Goal: Information Seeking & Learning: Learn about a topic

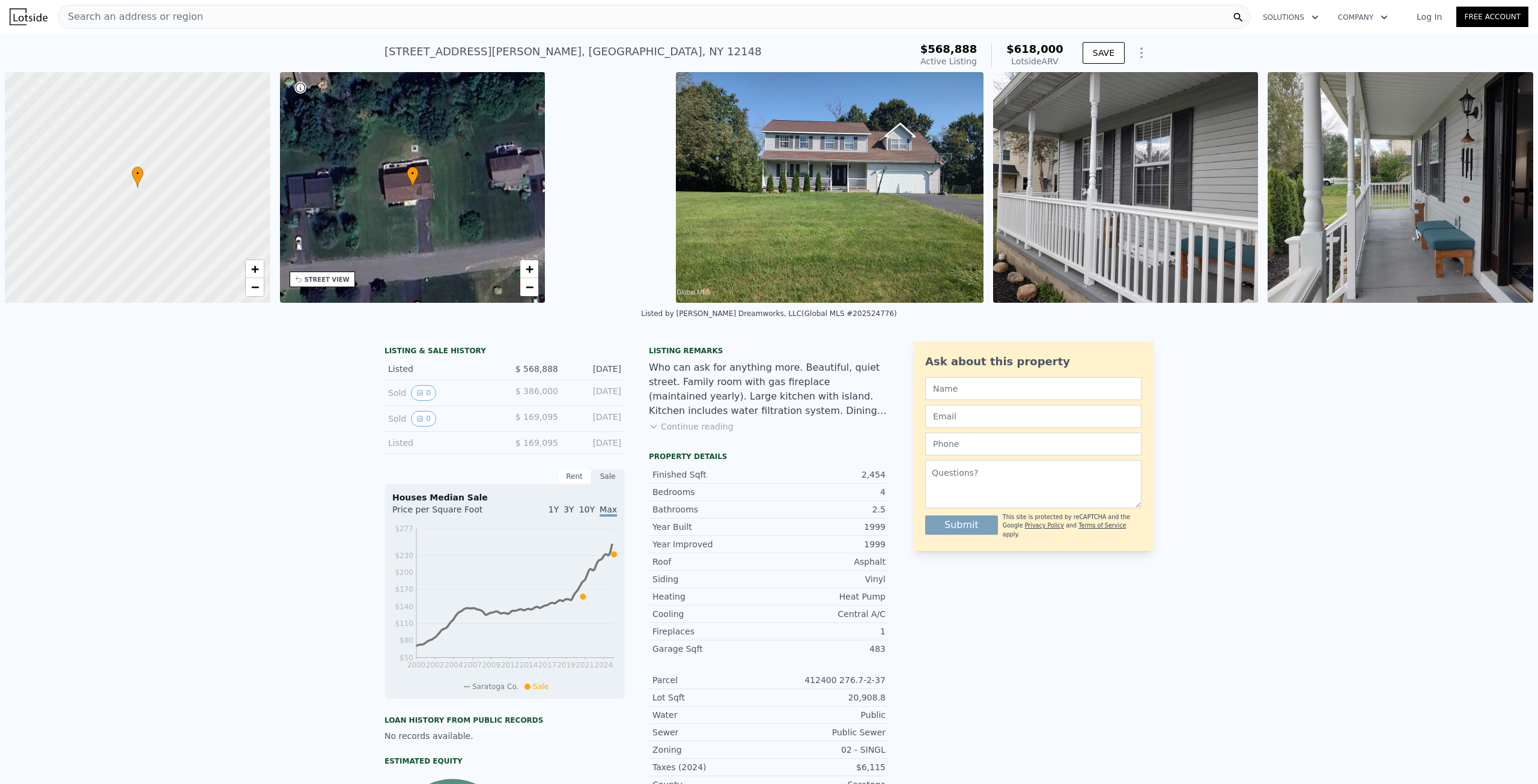
click at [131, 9] on div "Search an address or region" at bounding box center [130, 17] width 145 height 23
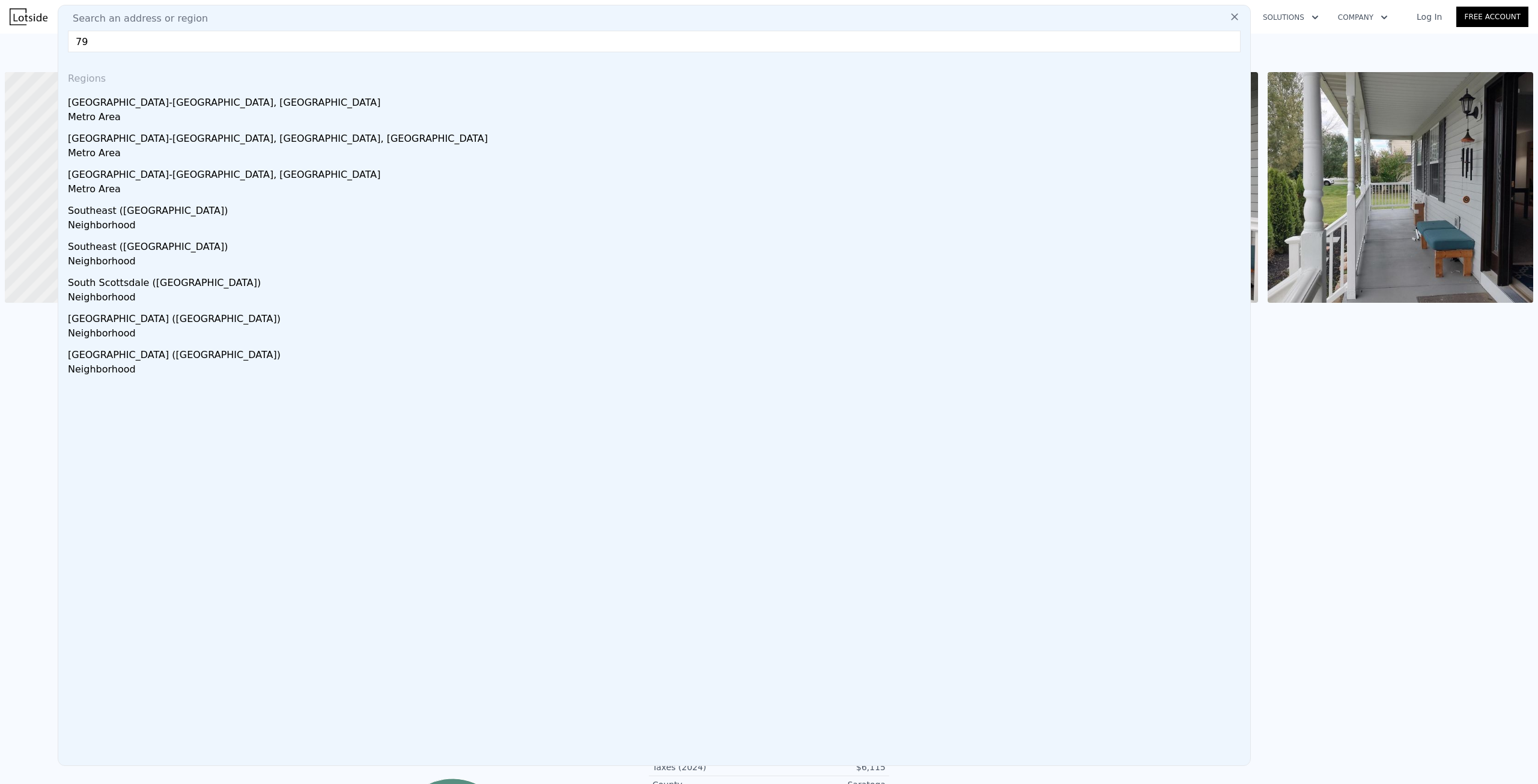
type input "7"
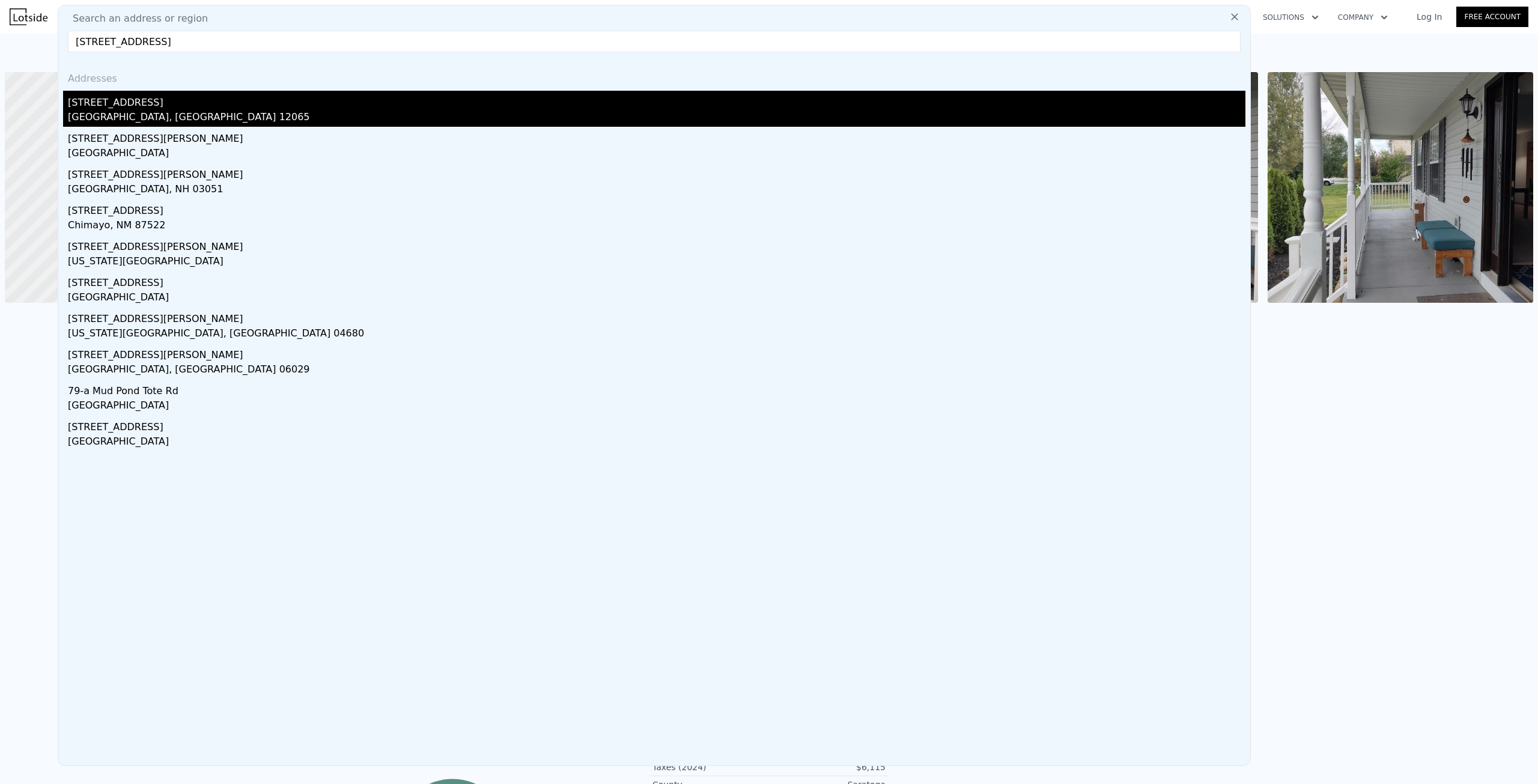
type input "[STREET_ADDRESS]"
click at [111, 103] on div "[STREET_ADDRESS]" at bounding box center [656, 100] width 1178 height 19
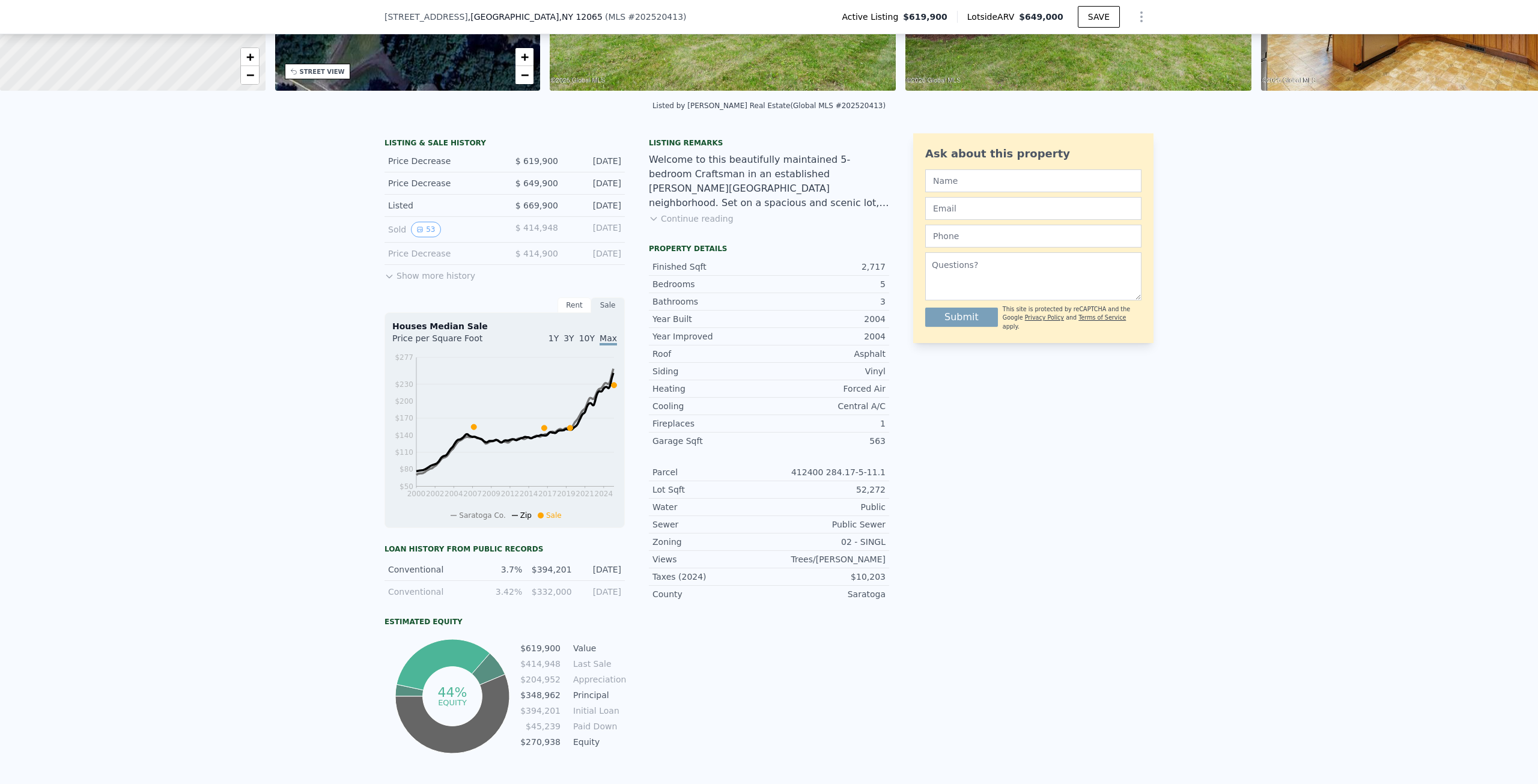
scroll to position [176, 0]
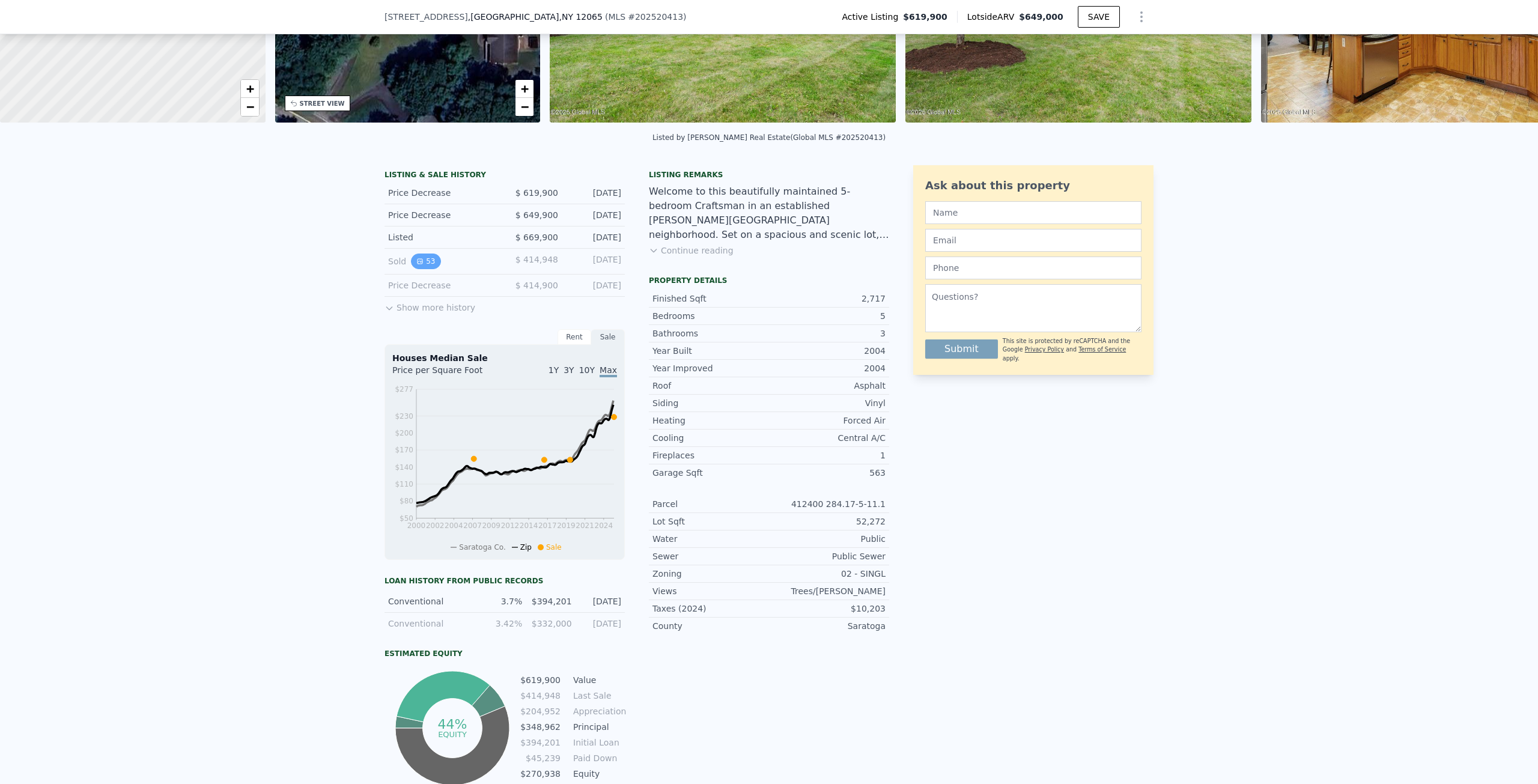
click at [425, 269] on button "53" at bounding box center [425, 261] width 29 height 16
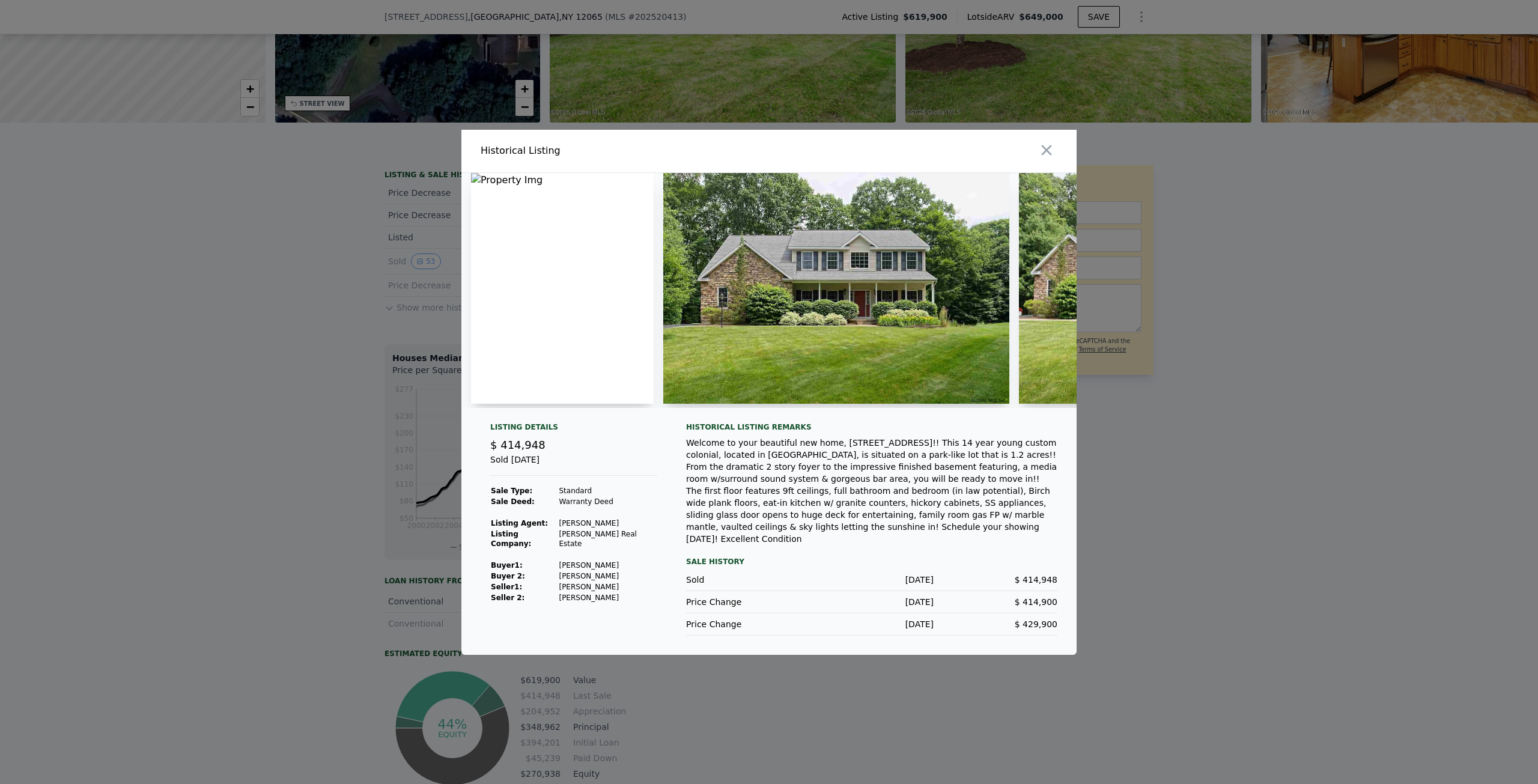
click at [814, 324] on img at bounding box center [836, 288] width 346 height 231
click at [1037, 301] on img at bounding box center [1192, 288] width 347 height 231
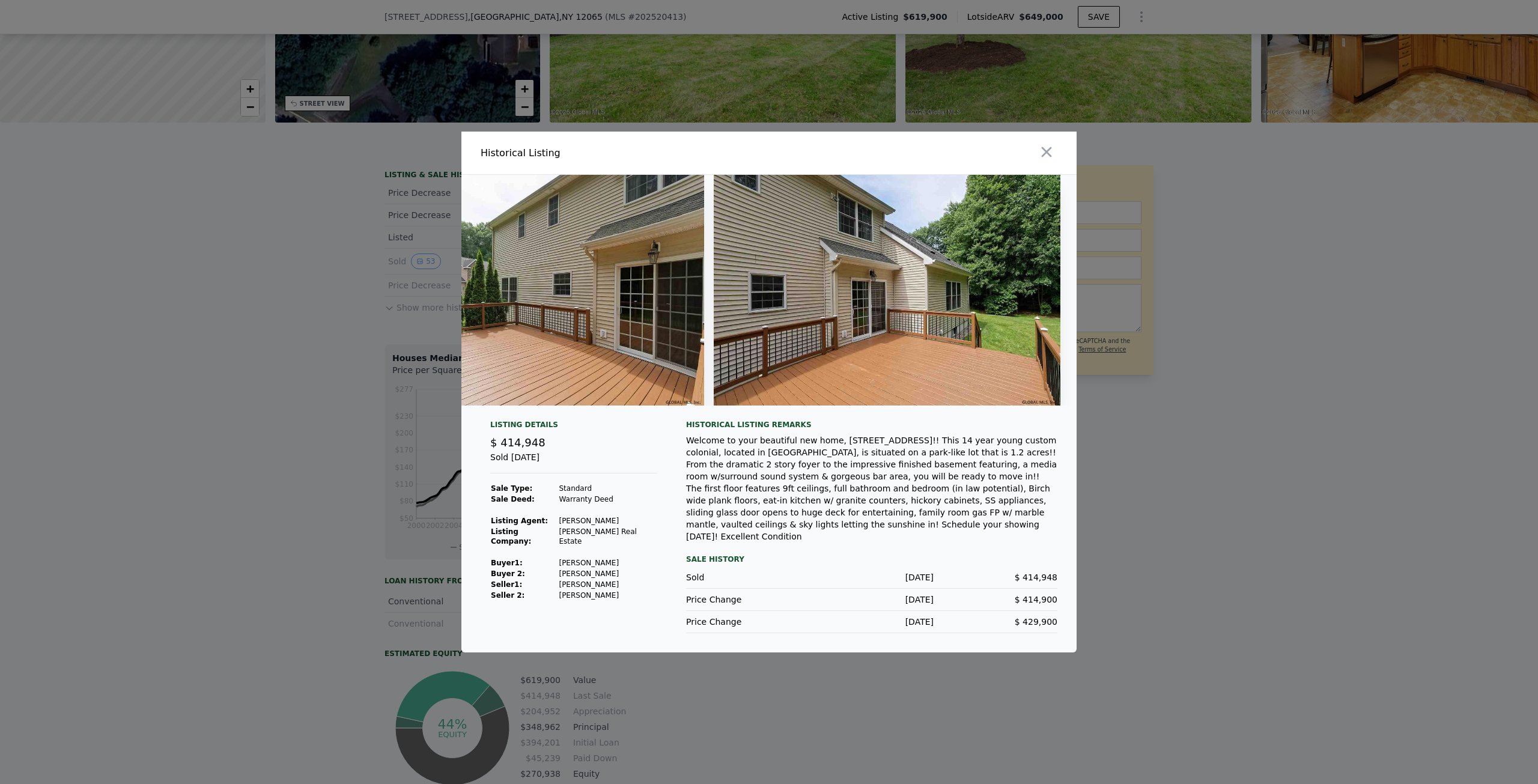
scroll to position [0, 16564]
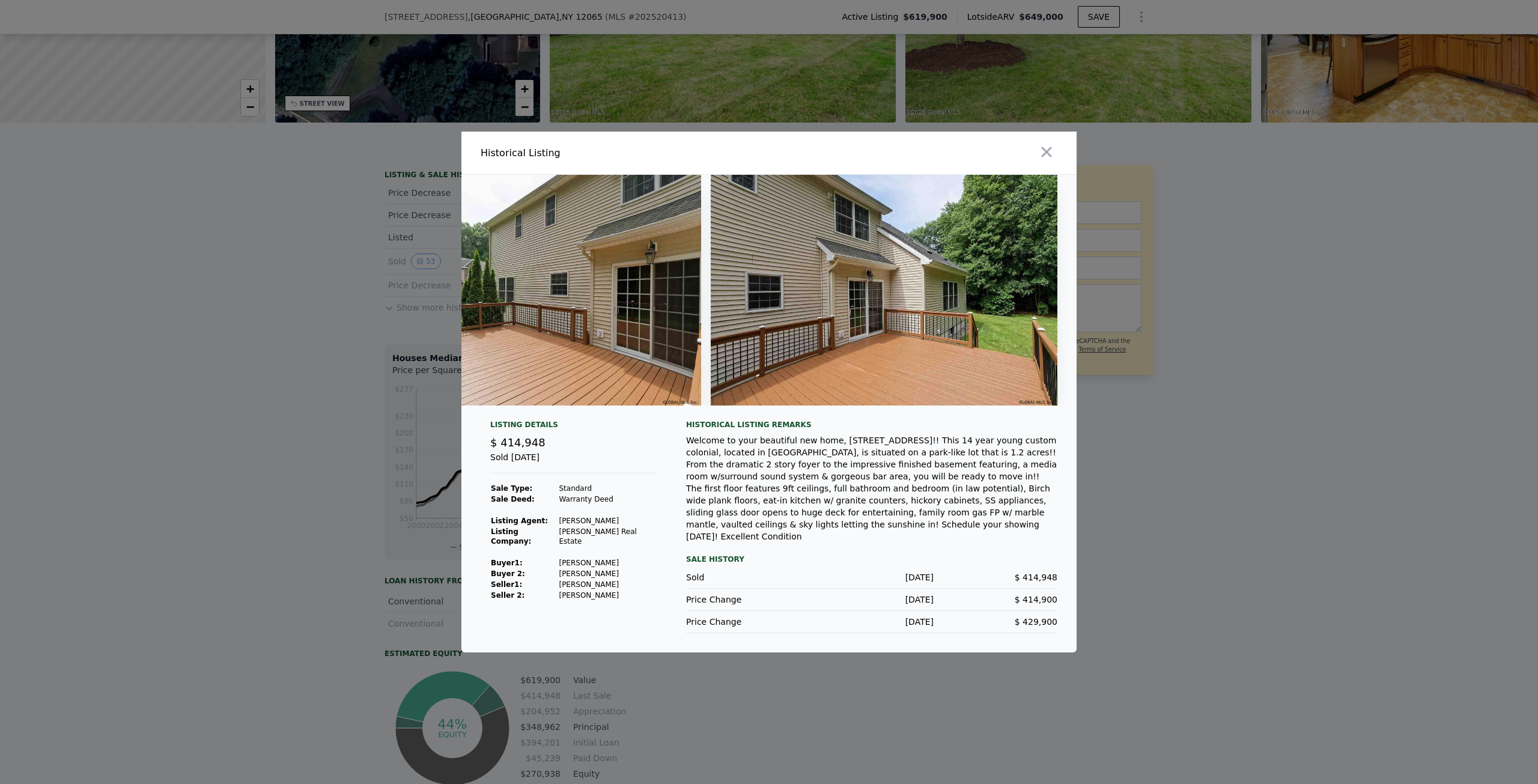
click at [263, 400] on div at bounding box center [769, 392] width 1538 height 784
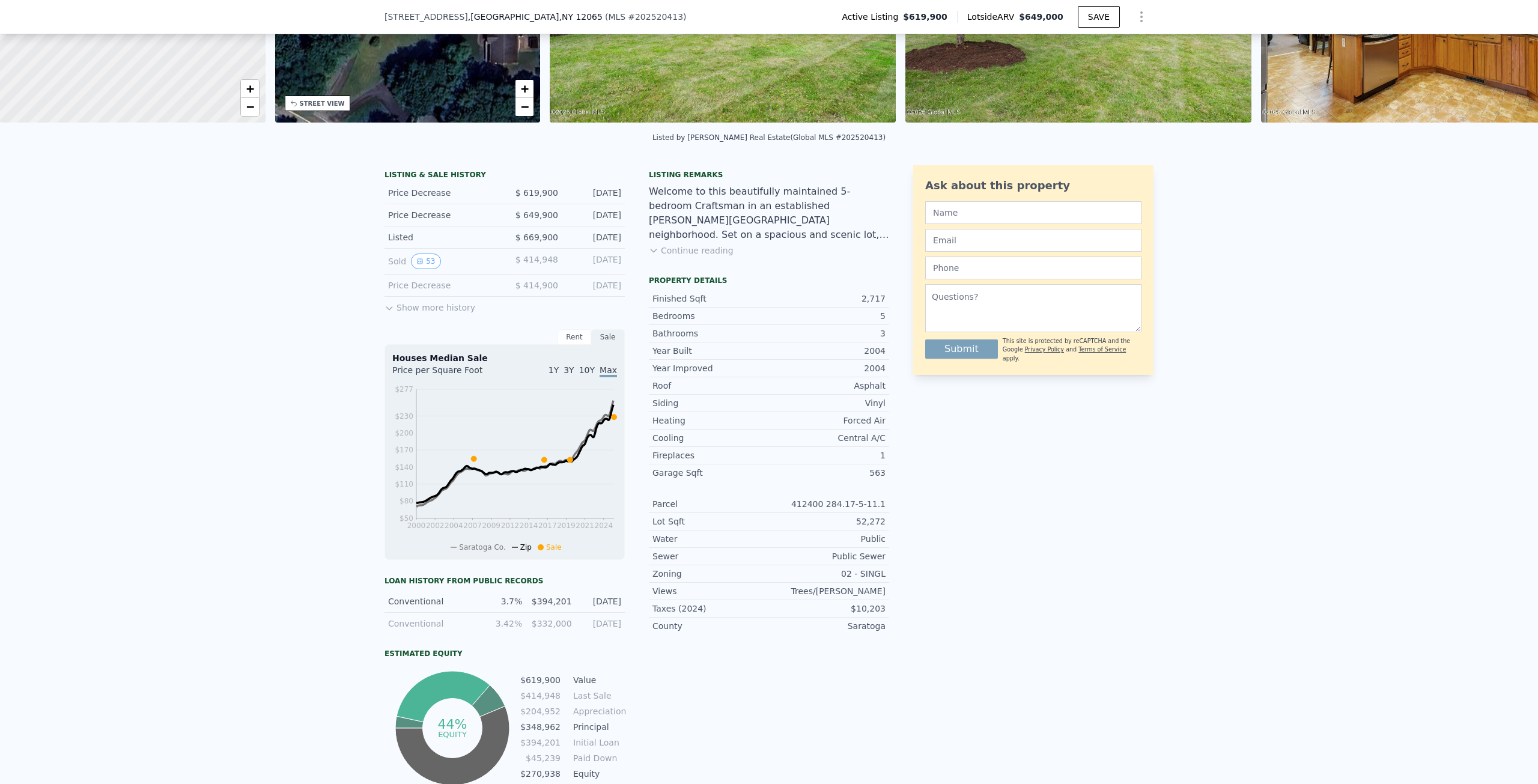
click at [408, 313] on button "Show more history" at bounding box center [429, 305] width 91 height 17
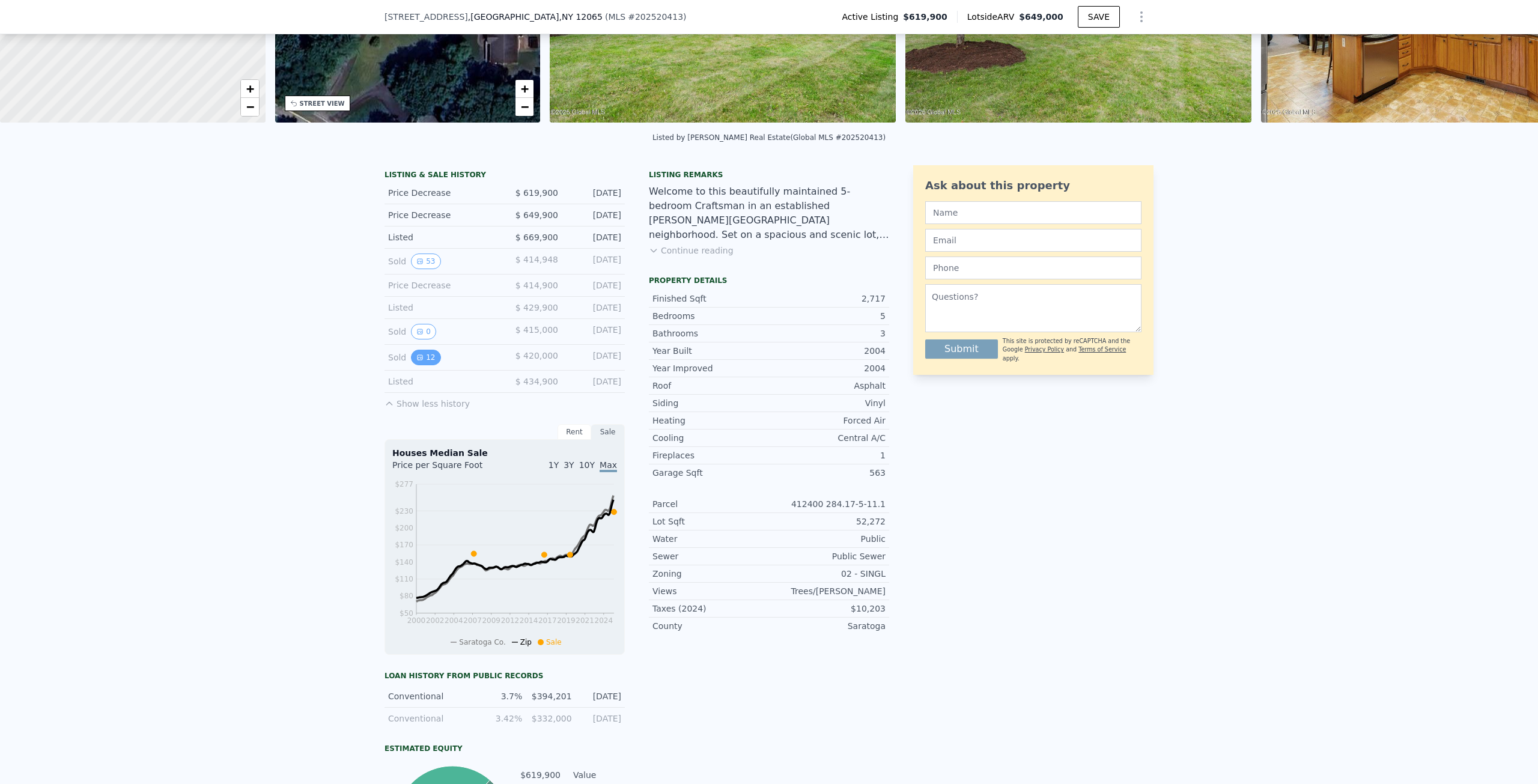
click at [415, 365] on button "12" at bounding box center [425, 357] width 29 height 16
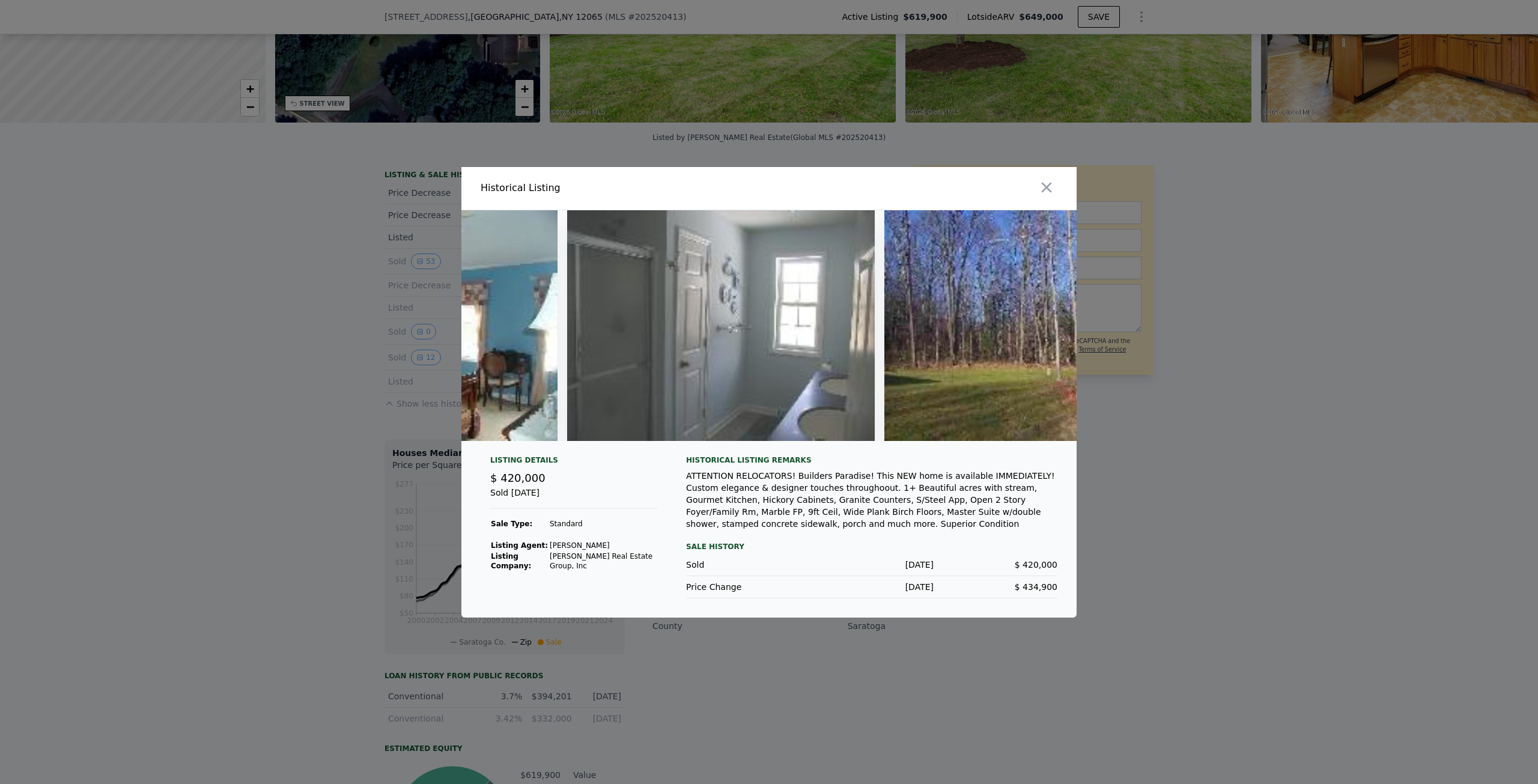
scroll to position [0, 3129]
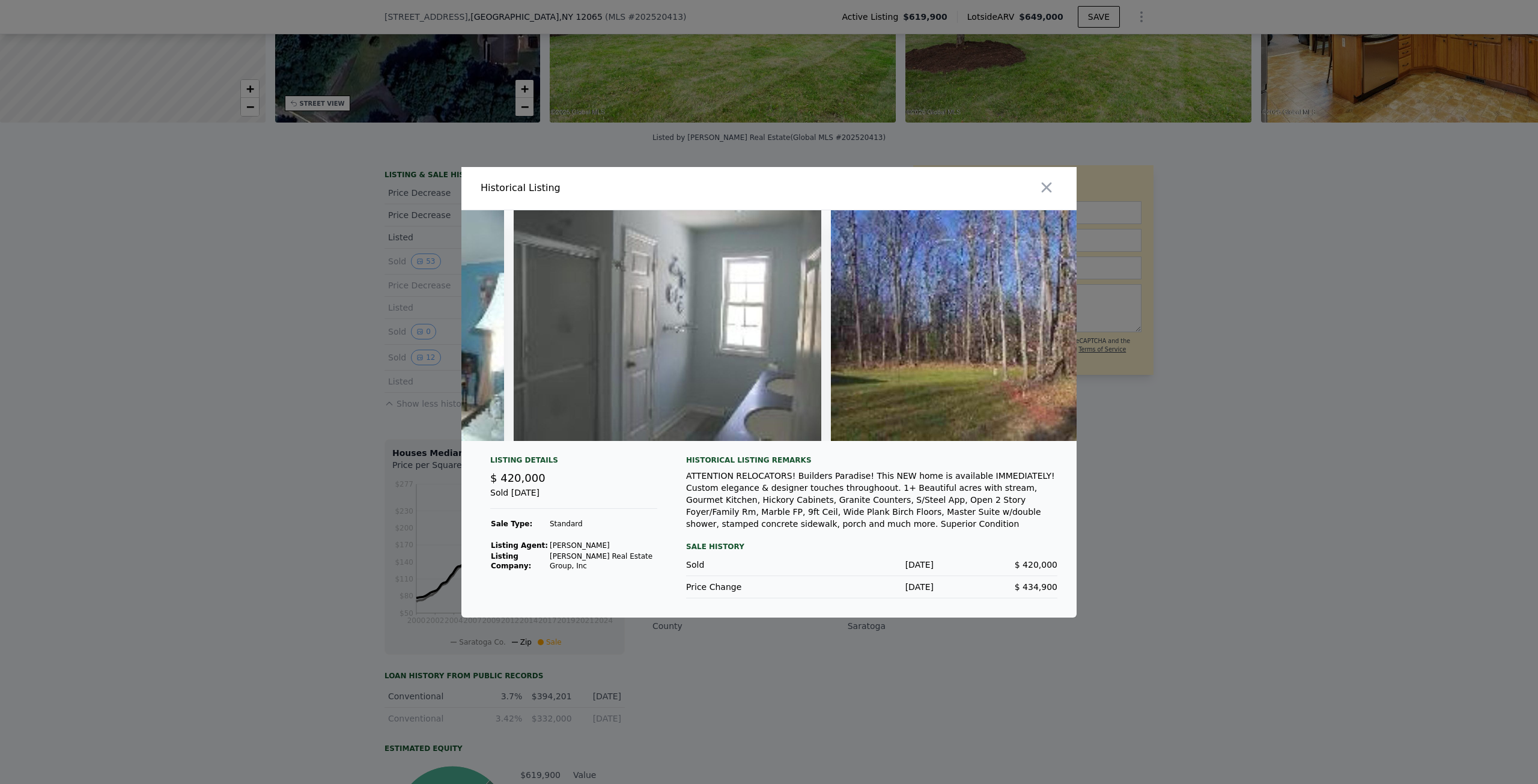
click at [280, 386] on div at bounding box center [769, 392] width 1538 height 784
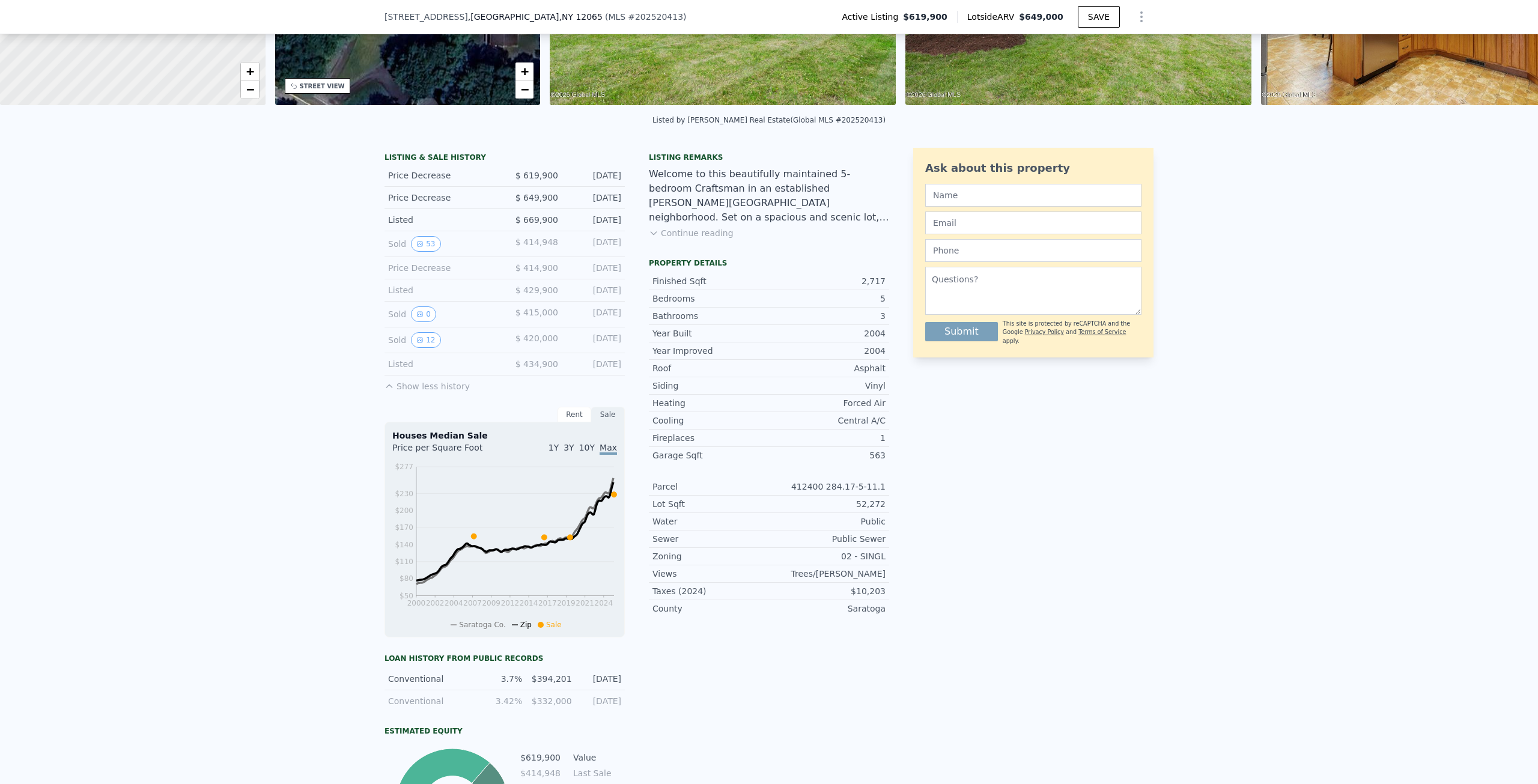
scroll to position [176, 0]
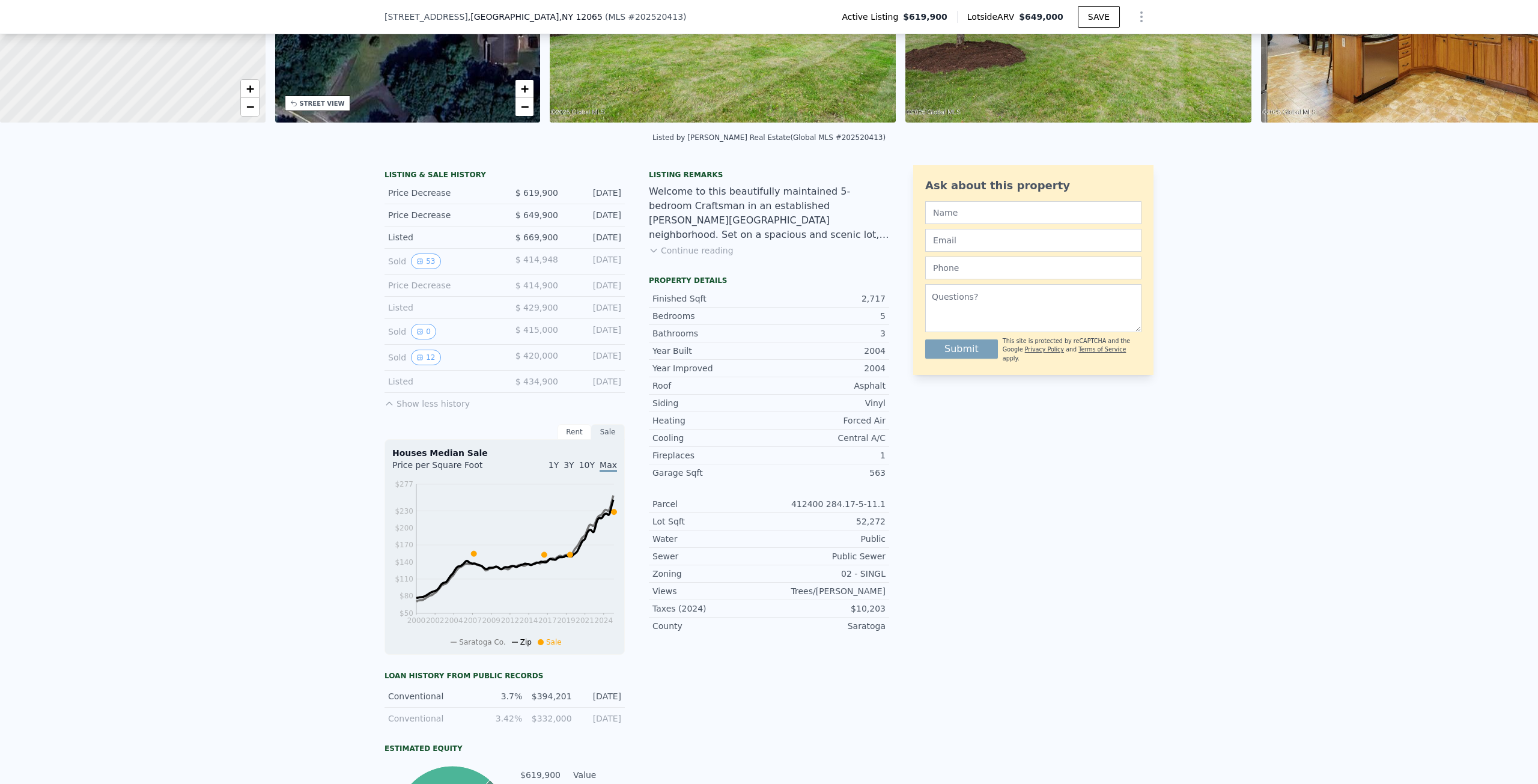
click at [691, 257] on button "Continue reading" at bounding box center [691, 250] width 84 height 12
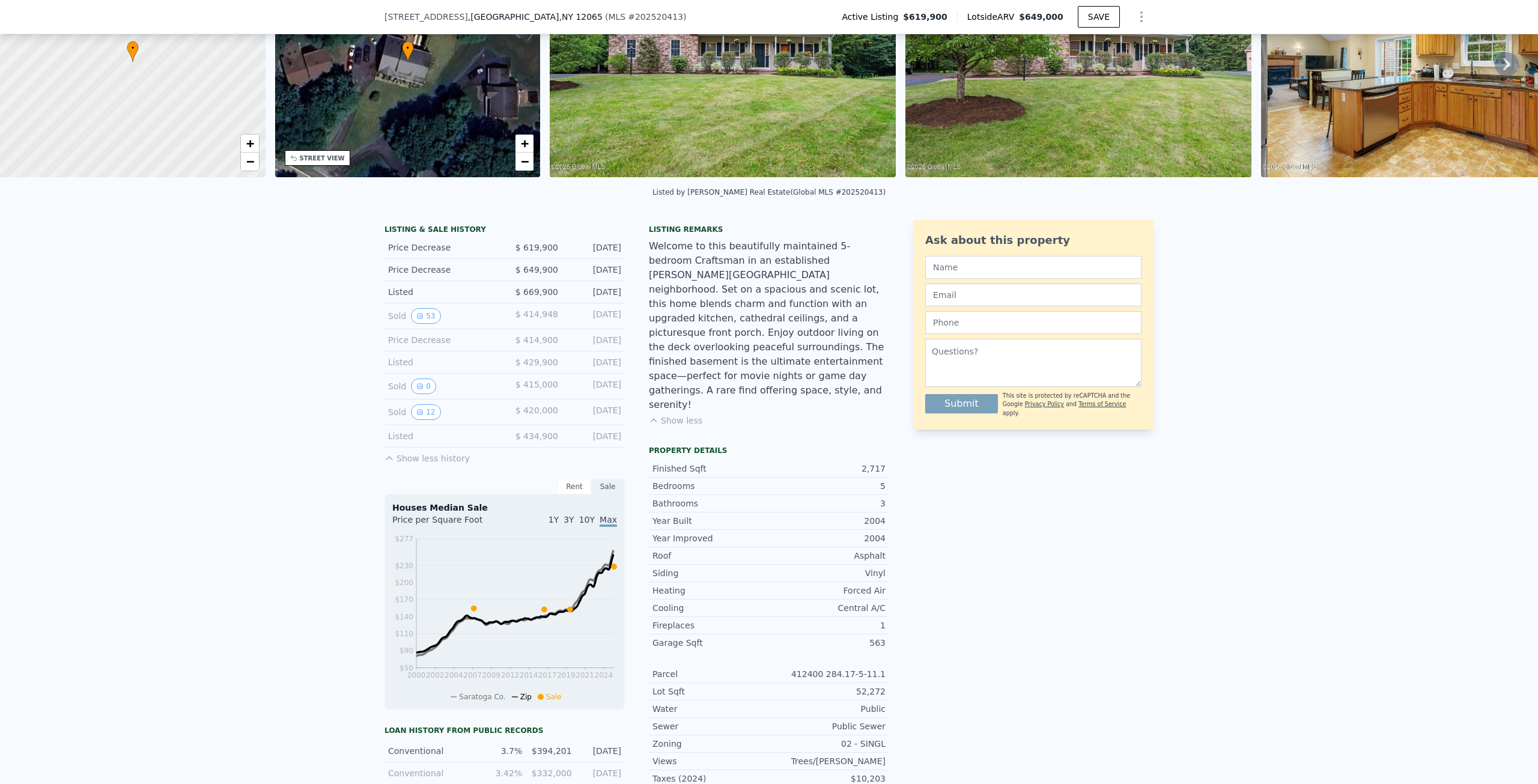
scroll to position [116, 0]
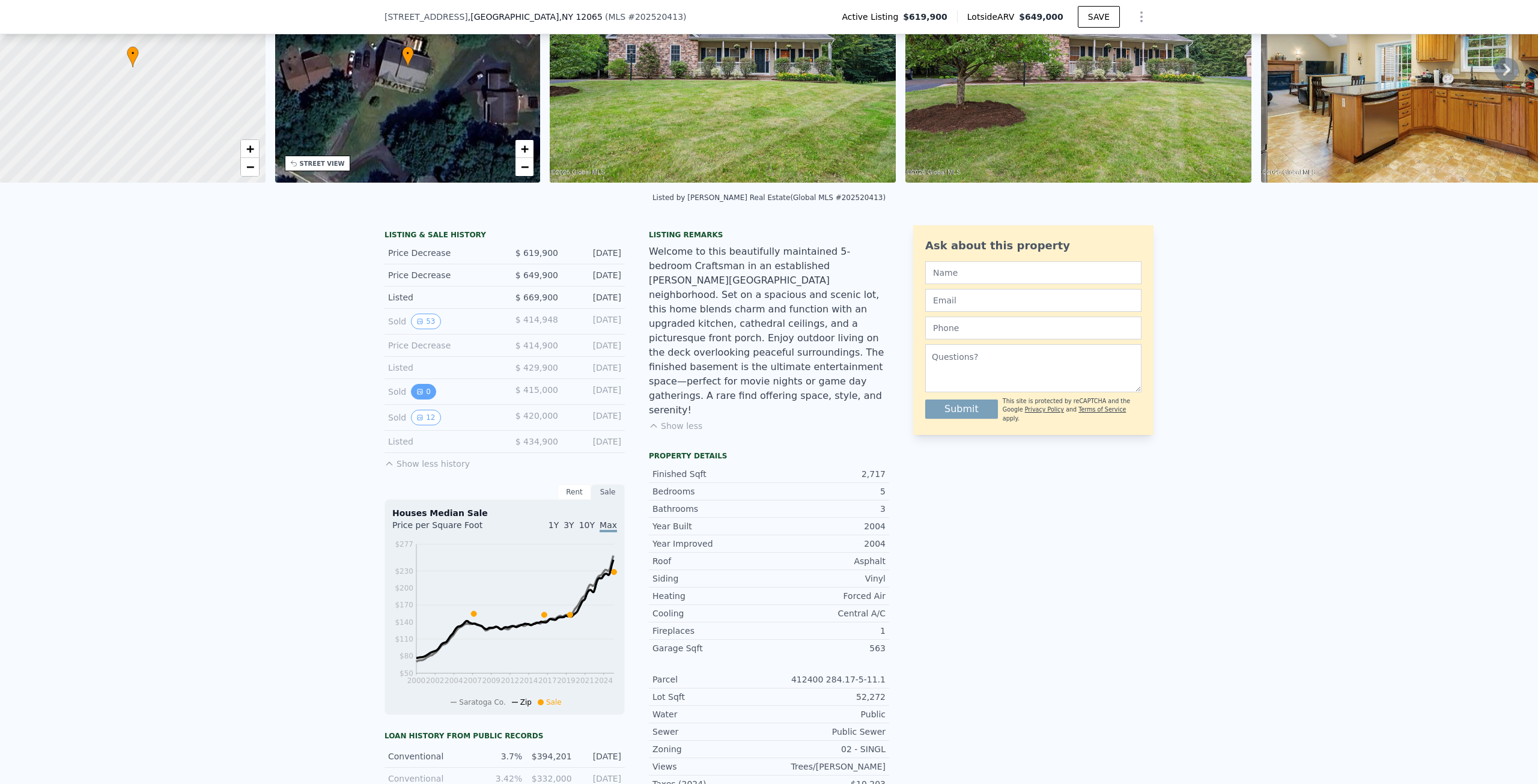
click at [418, 399] on button "0" at bounding box center [424, 391] width 25 height 16
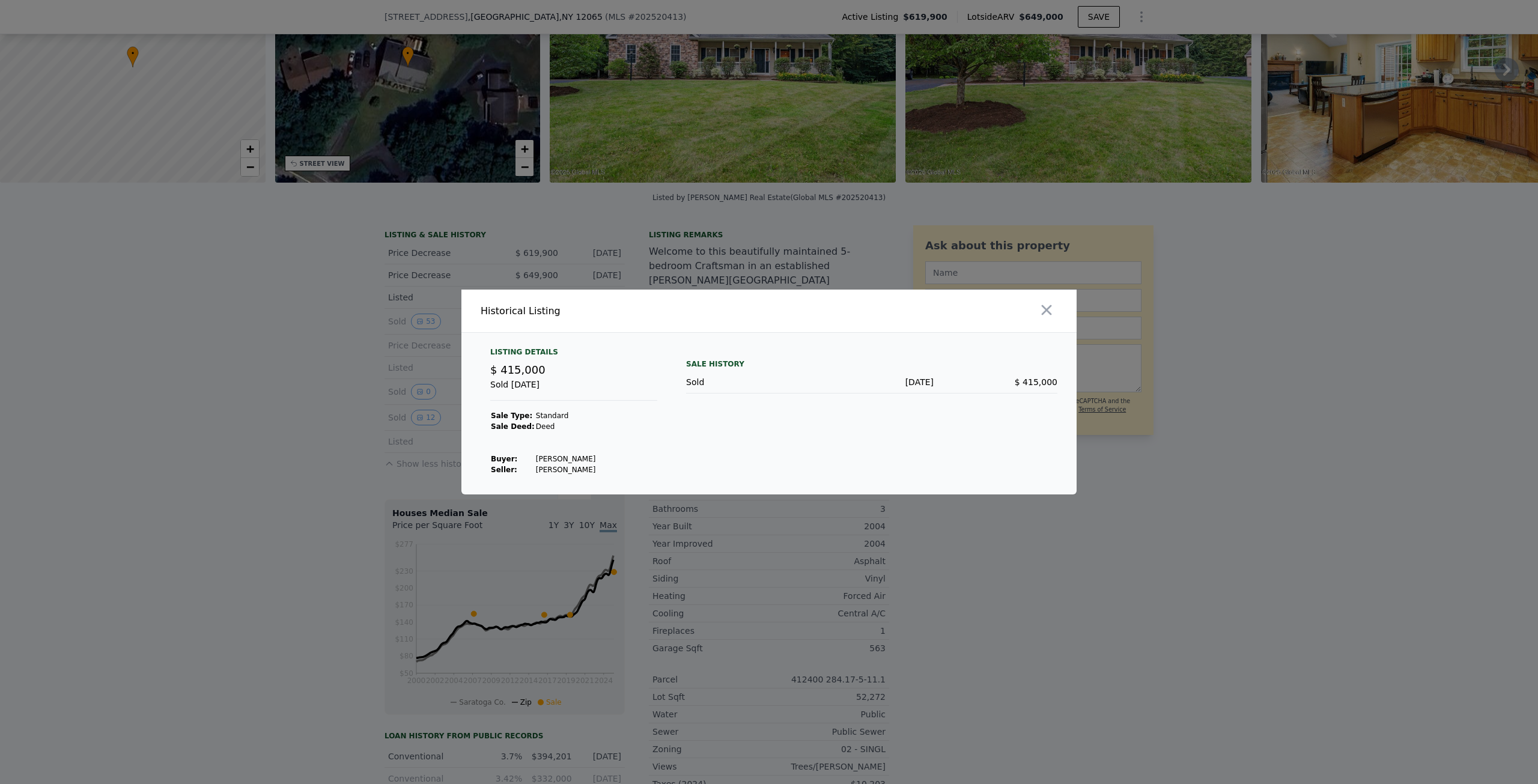
click at [287, 397] on div at bounding box center [769, 392] width 1538 height 784
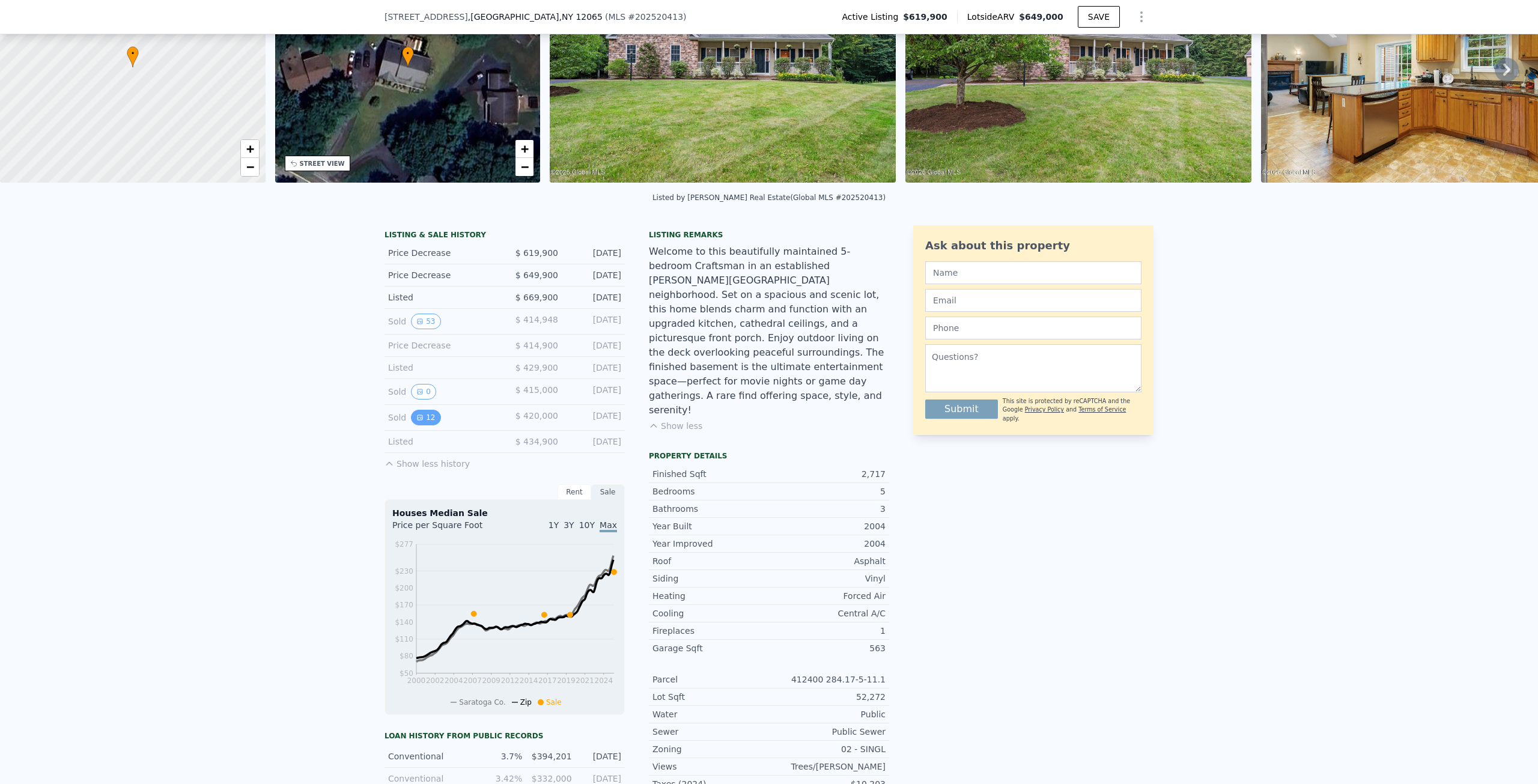
click at [420, 422] on button "12" at bounding box center [425, 417] width 29 height 16
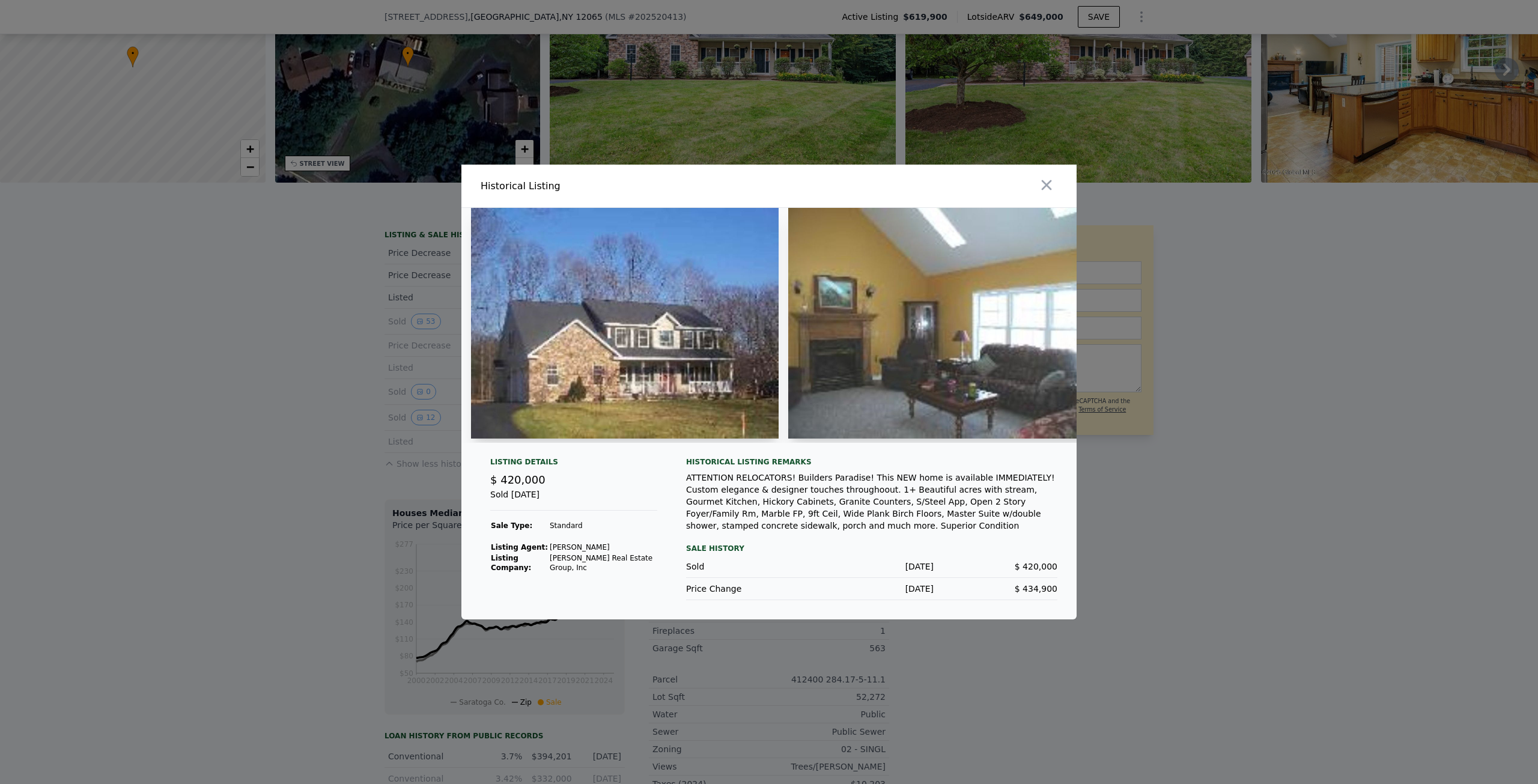
click at [233, 461] on div at bounding box center [769, 392] width 1538 height 784
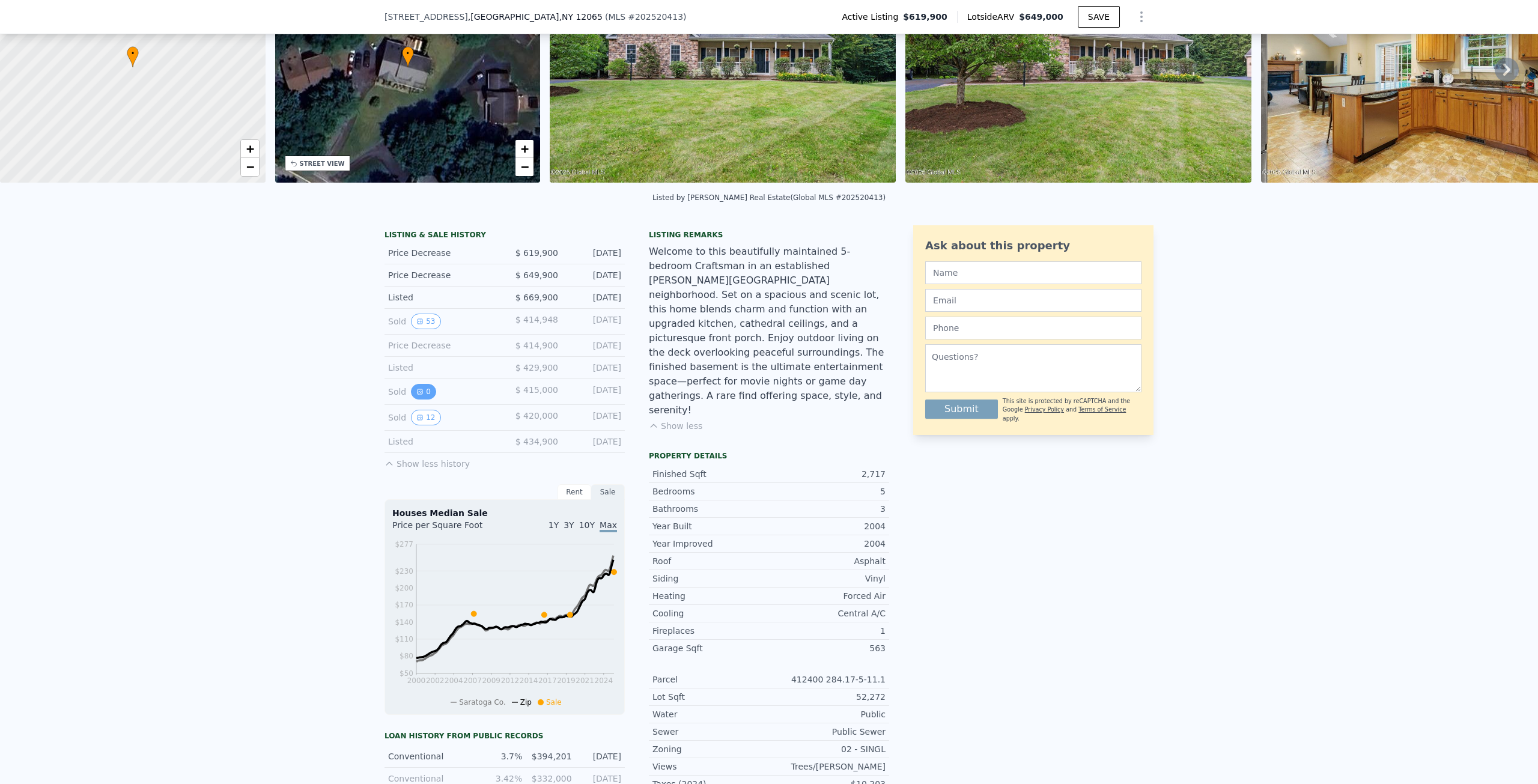
click at [421, 399] on button "0" at bounding box center [424, 391] width 25 height 16
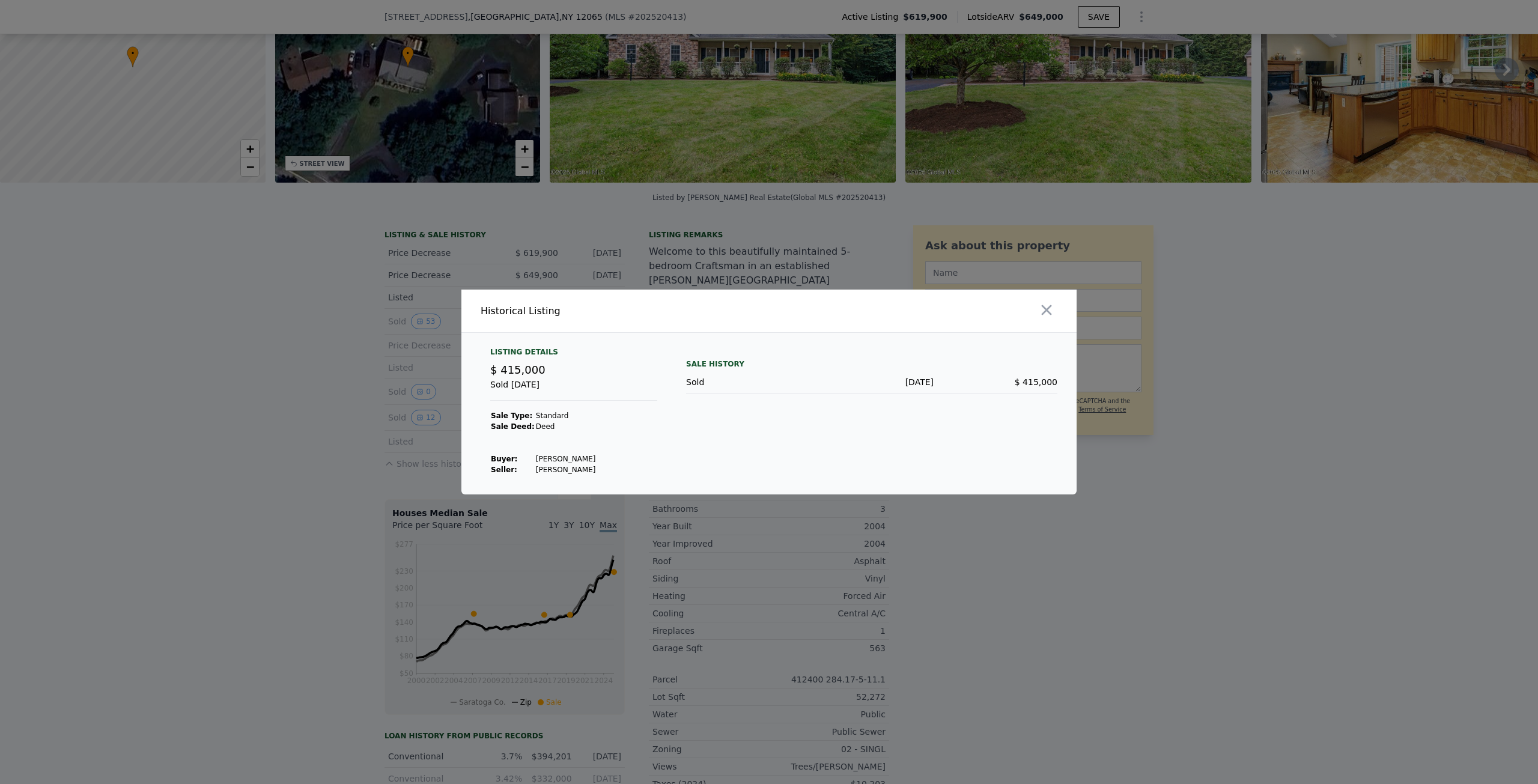
click at [290, 402] on div at bounding box center [769, 392] width 1538 height 784
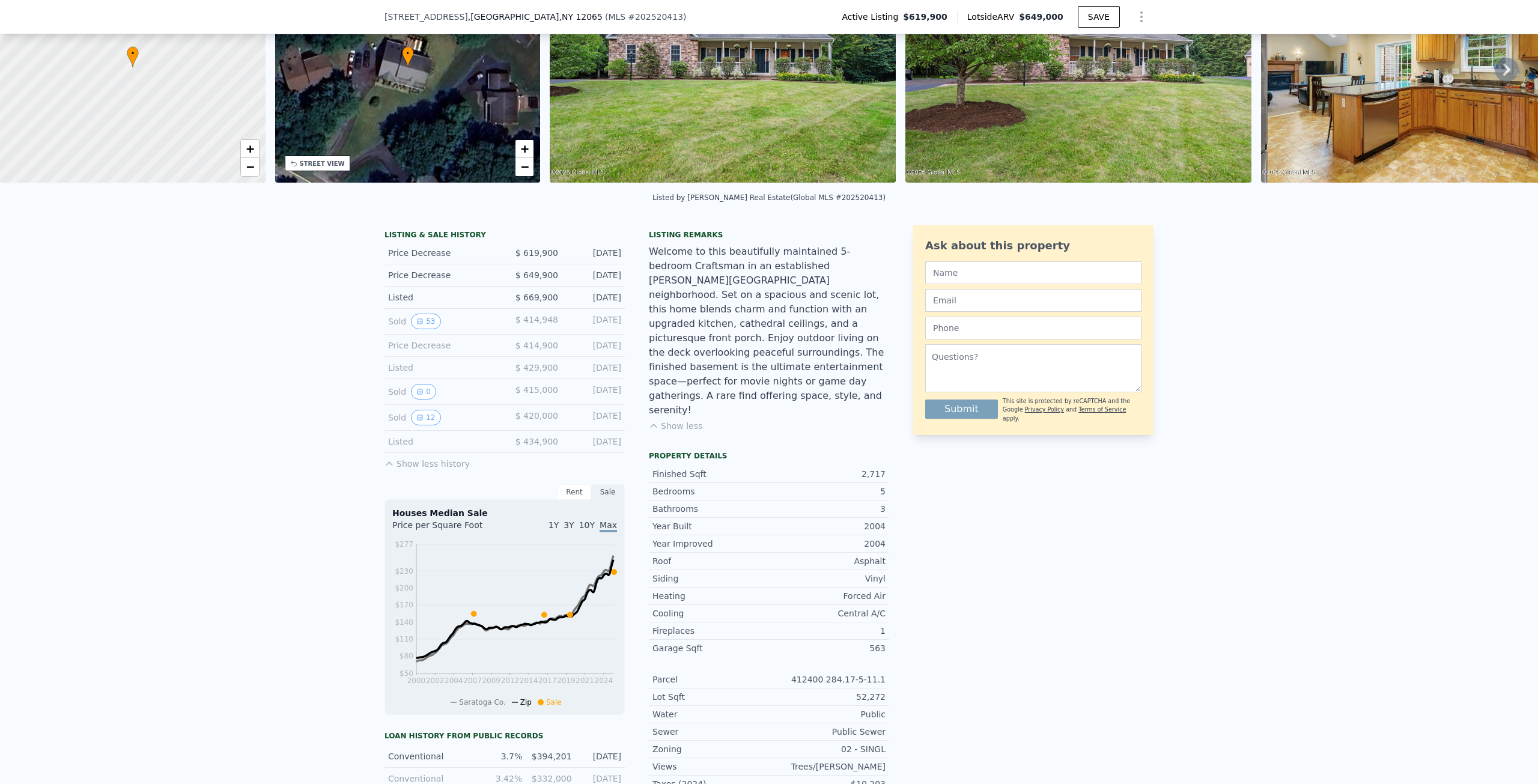
click at [400, 425] on div "Sold 12" at bounding box center [441, 417] width 107 height 16
click at [419, 425] on button "12" at bounding box center [425, 417] width 29 height 16
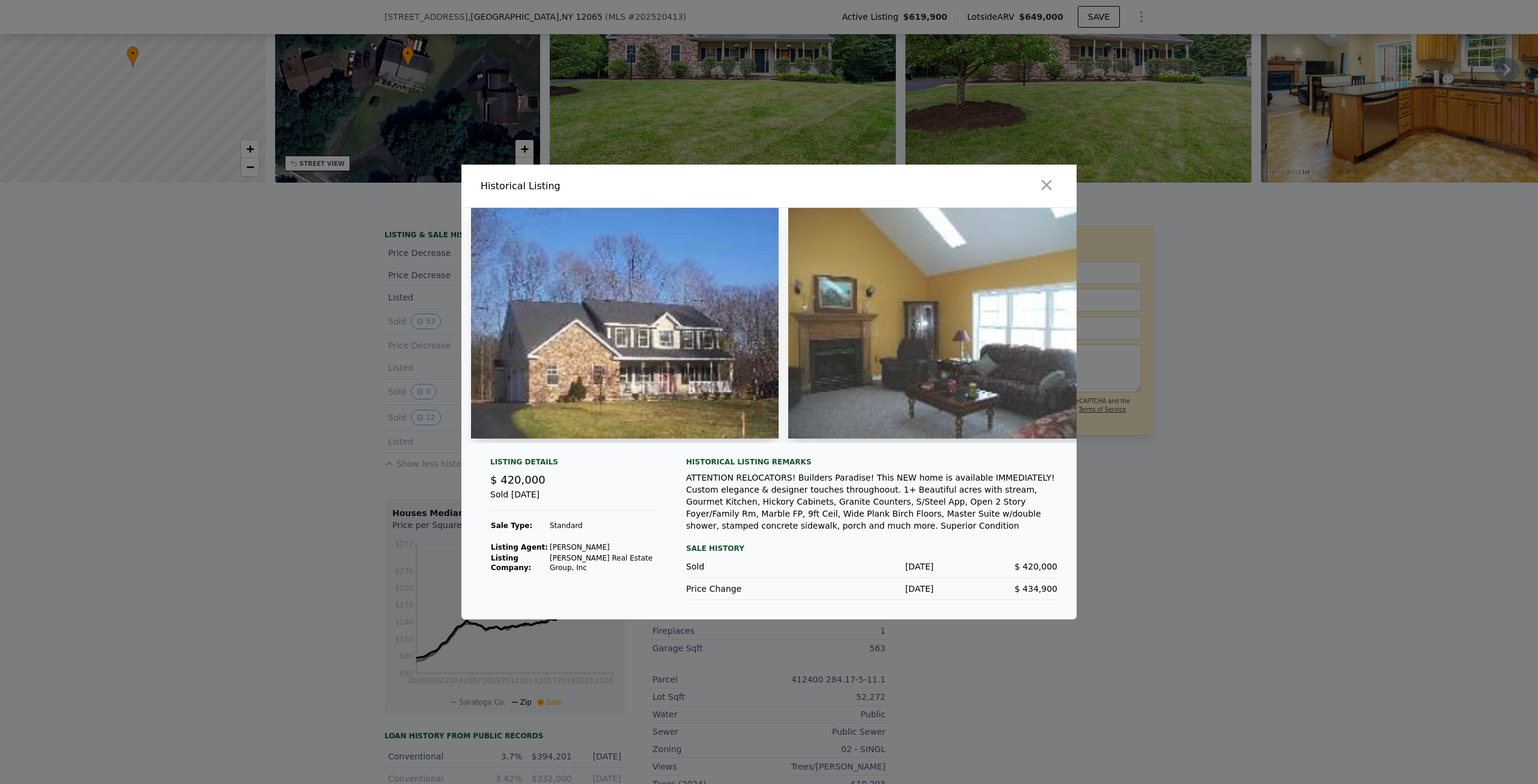
click at [340, 442] on div at bounding box center [769, 392] width 1538 height 784
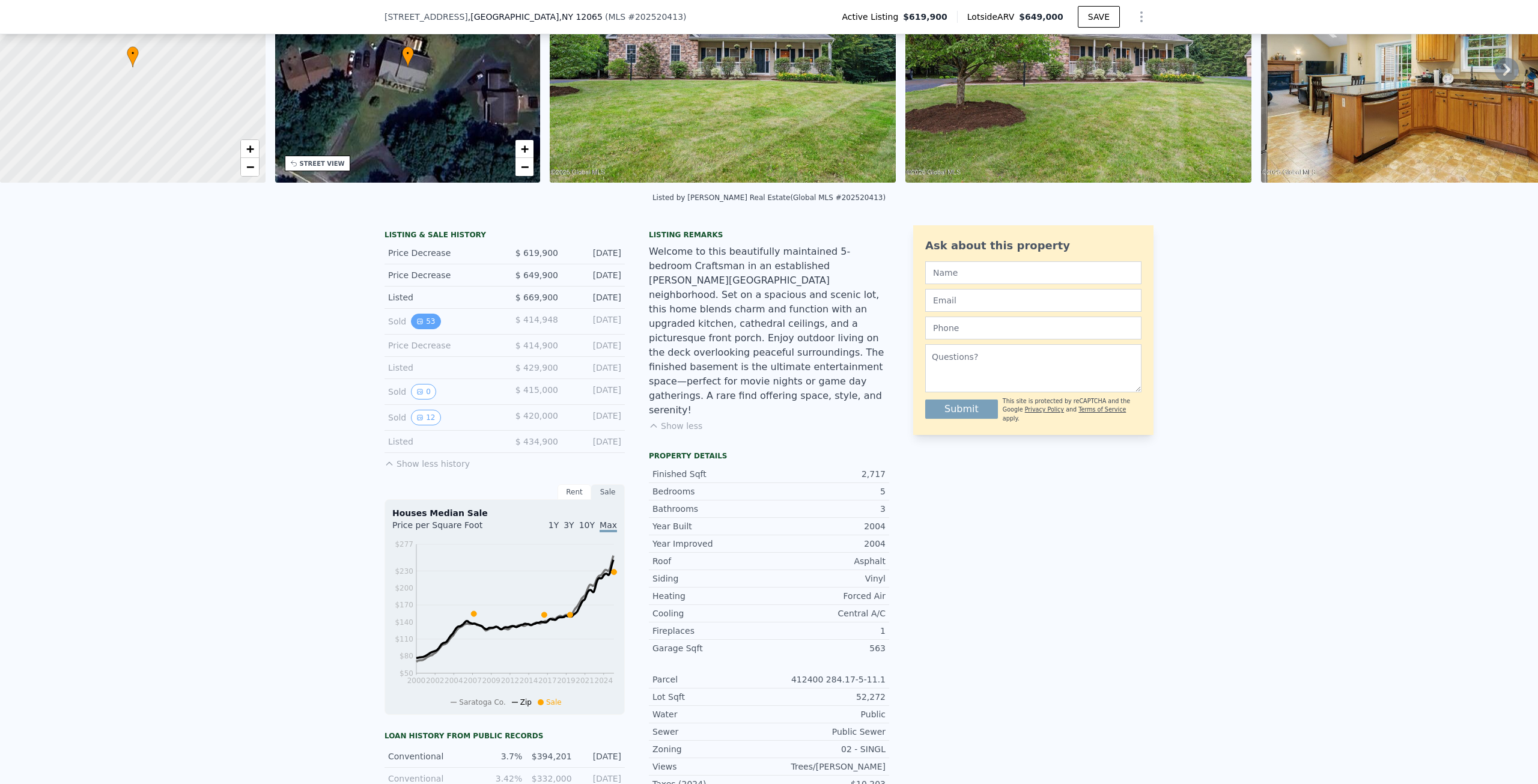
click at [427, 329] on button "53" at bounding box center [425, 321] width 29 height 16
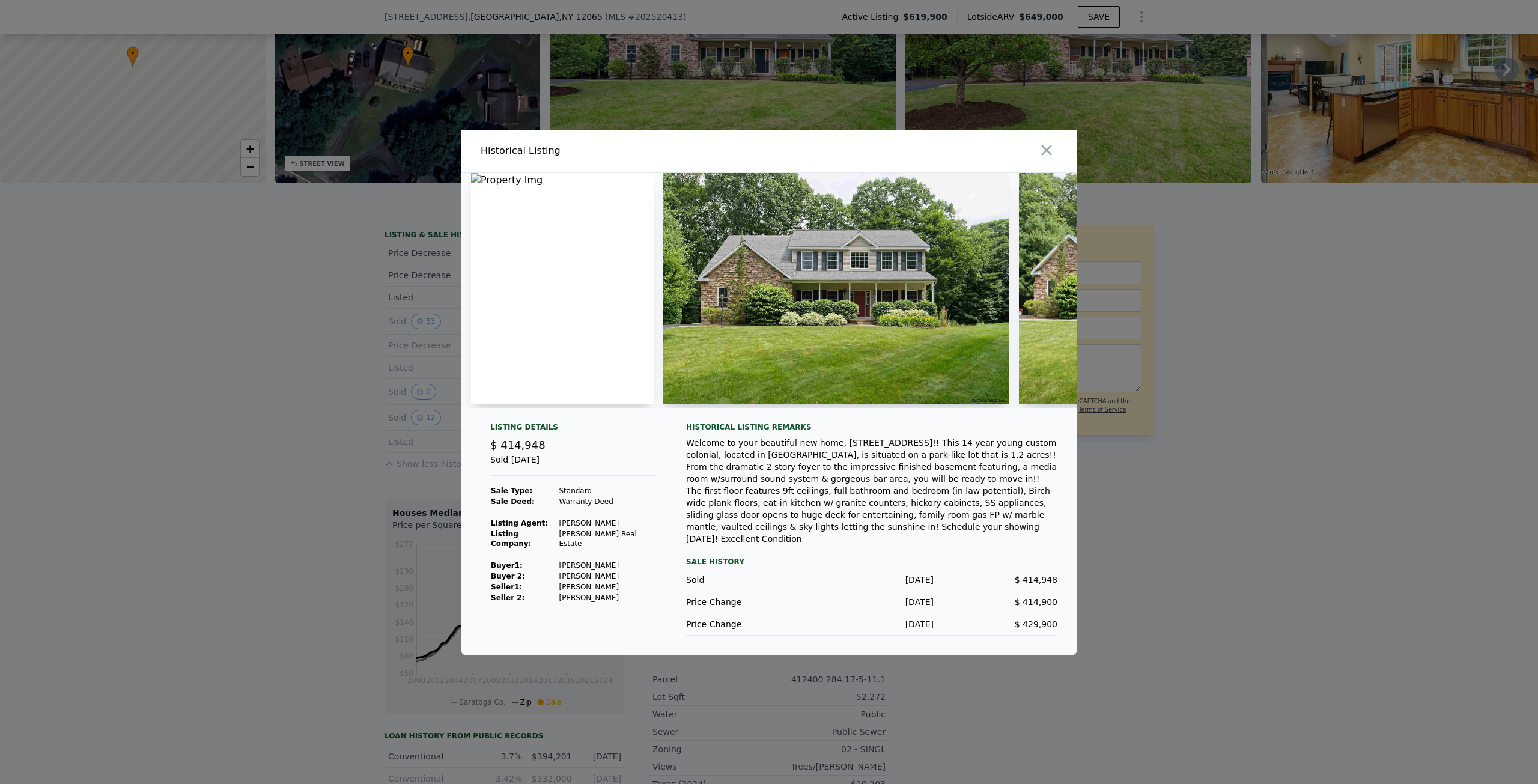
click at [233, 411] on div at bounding box center [769, 392] width 1538 height 784
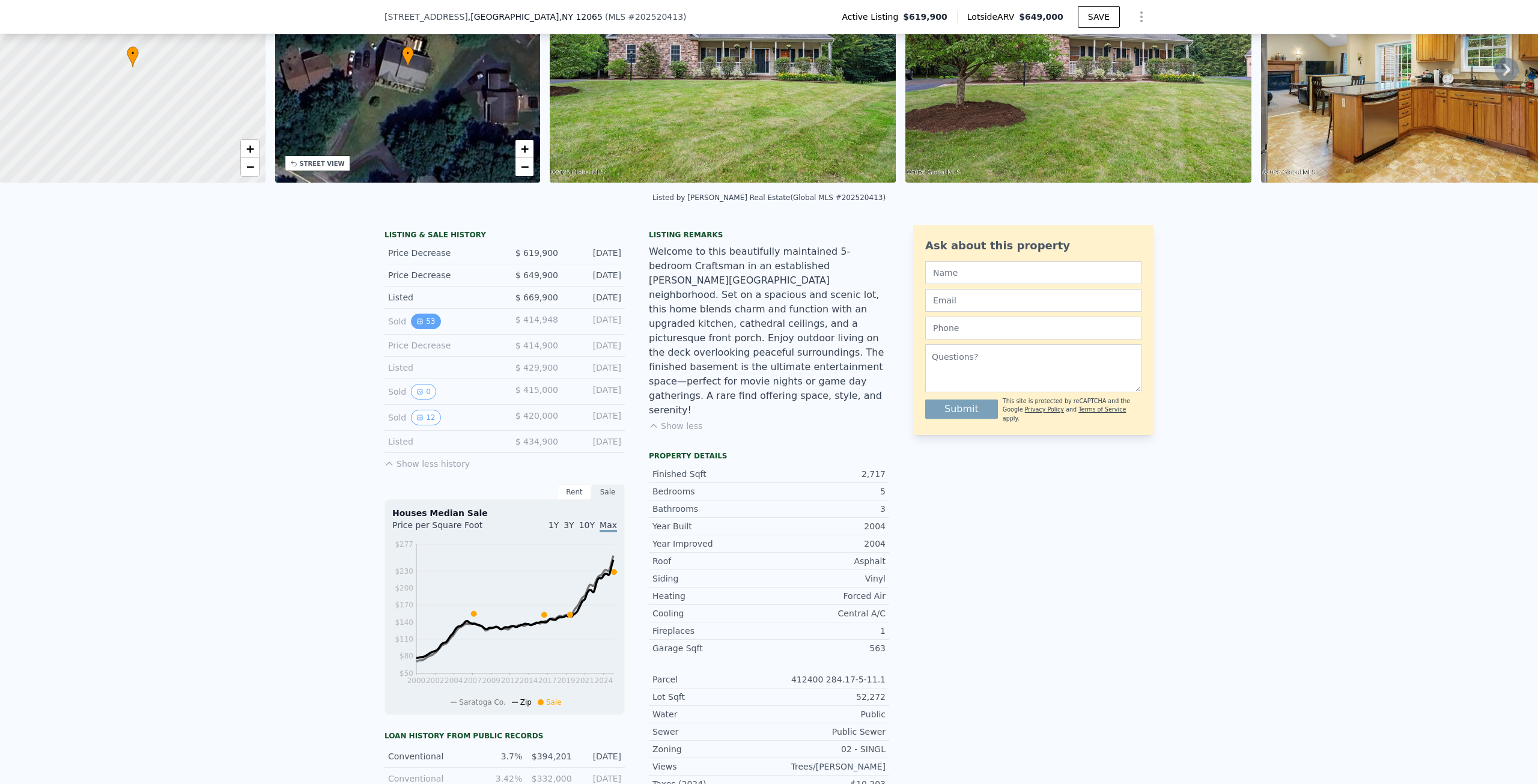
click at [429, 329] on button "53" at bounding box center [425, 321] width 29 height 16
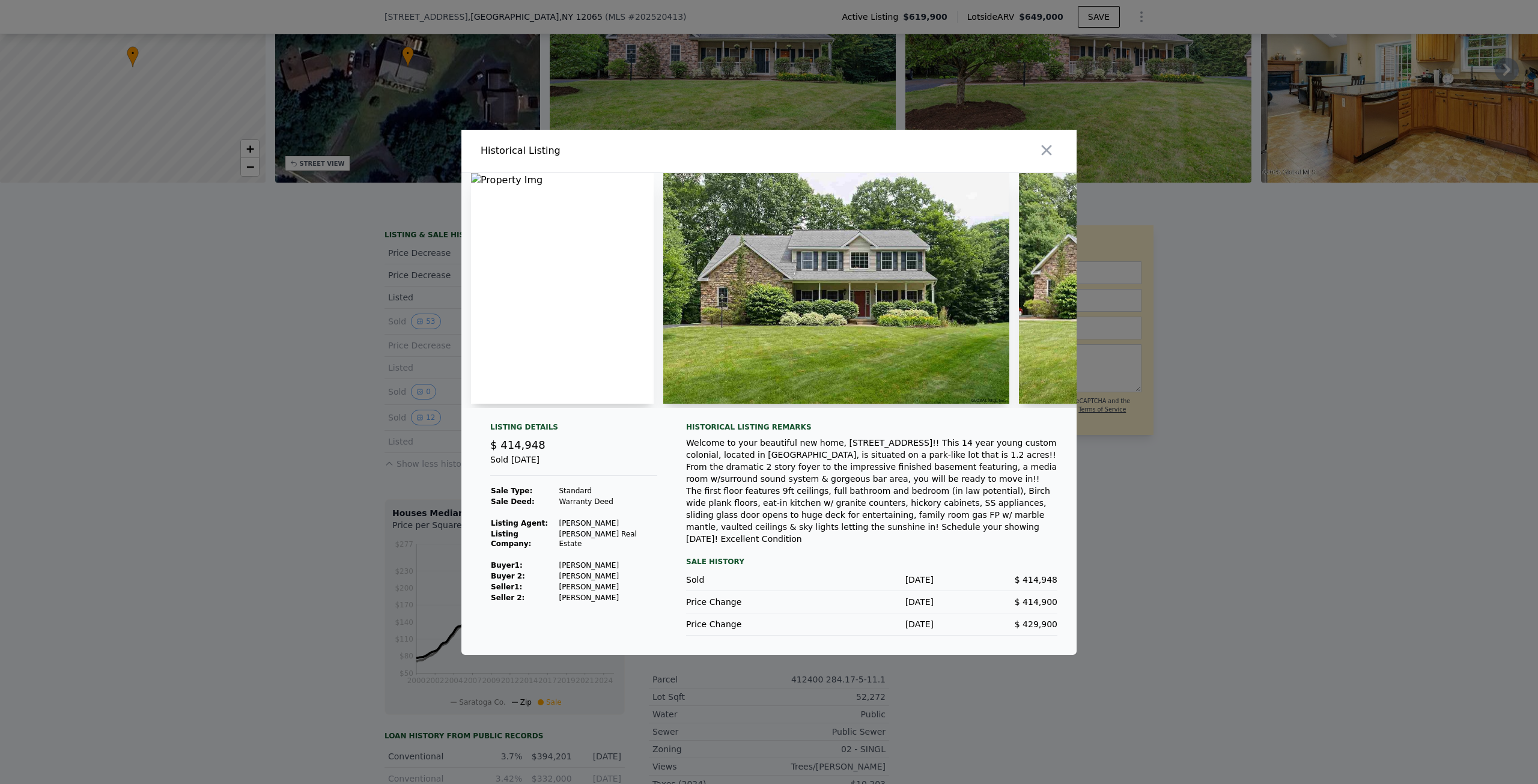
click at [315, 327] on div at bounding box center [769, 392] width 1538 height 784
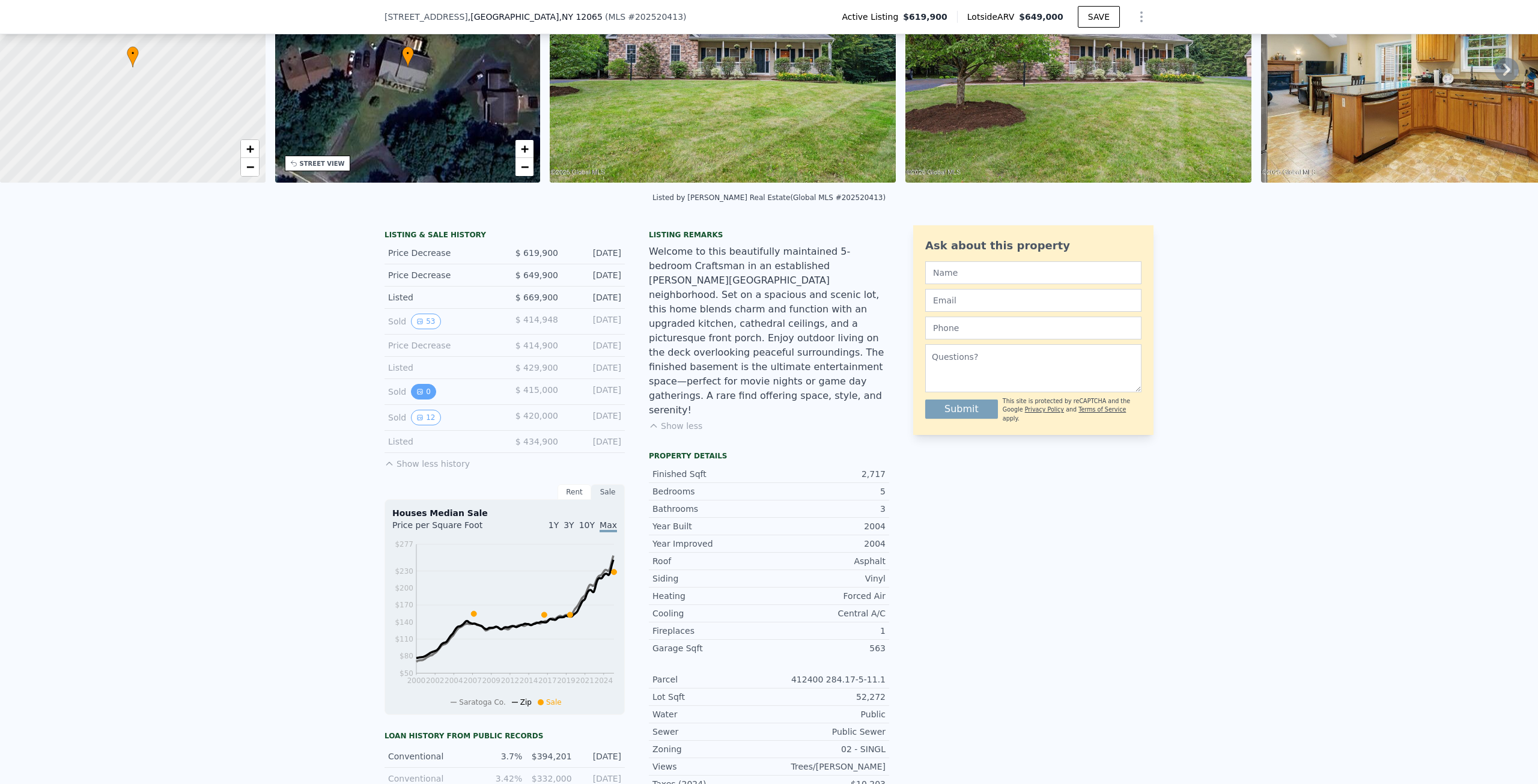
click at [420, 399] on button "0" at bounding box center [424, 391] width 25 height 16
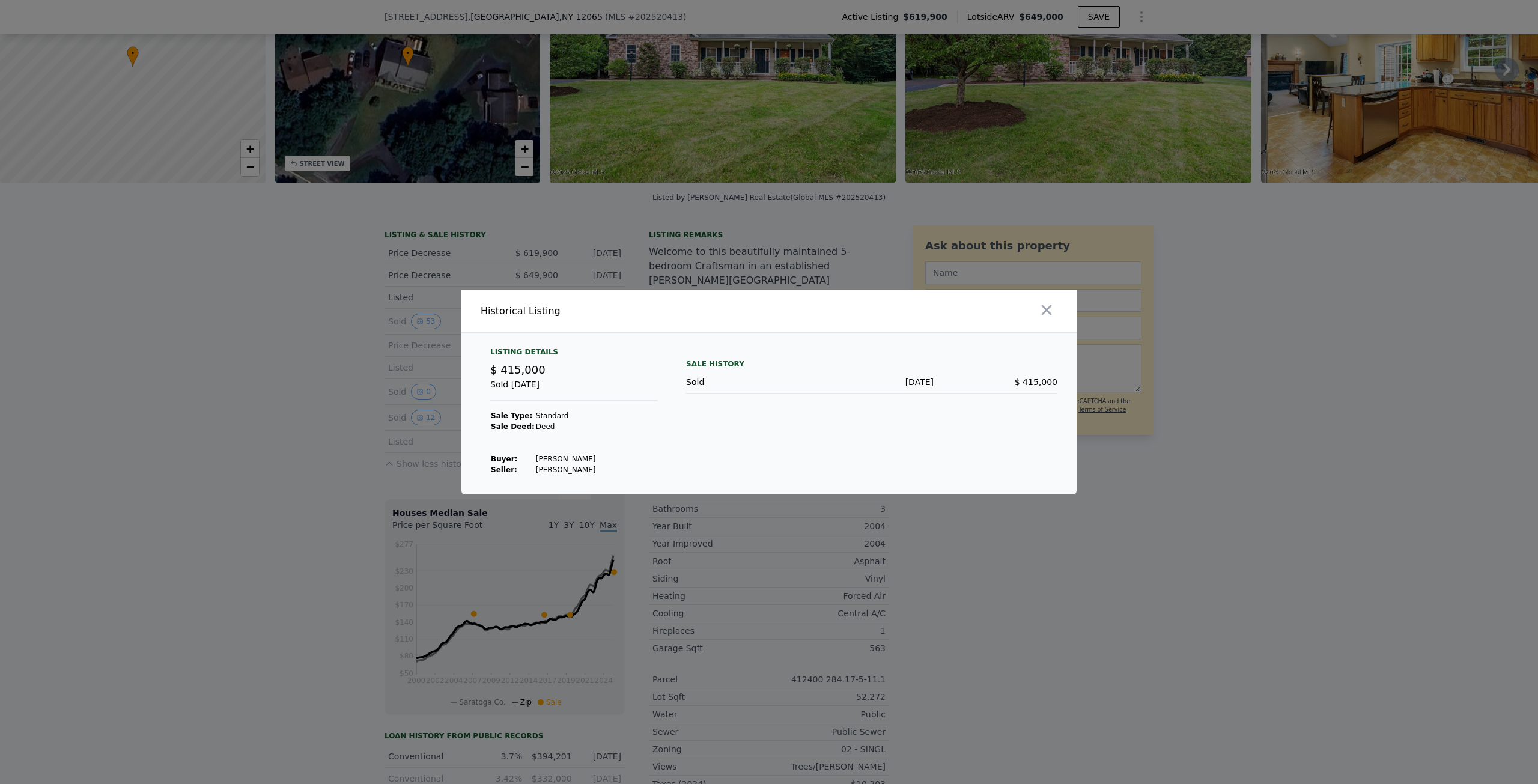
click at [321, 403] on div at bounding box center [769, 392] width 1538 height 784
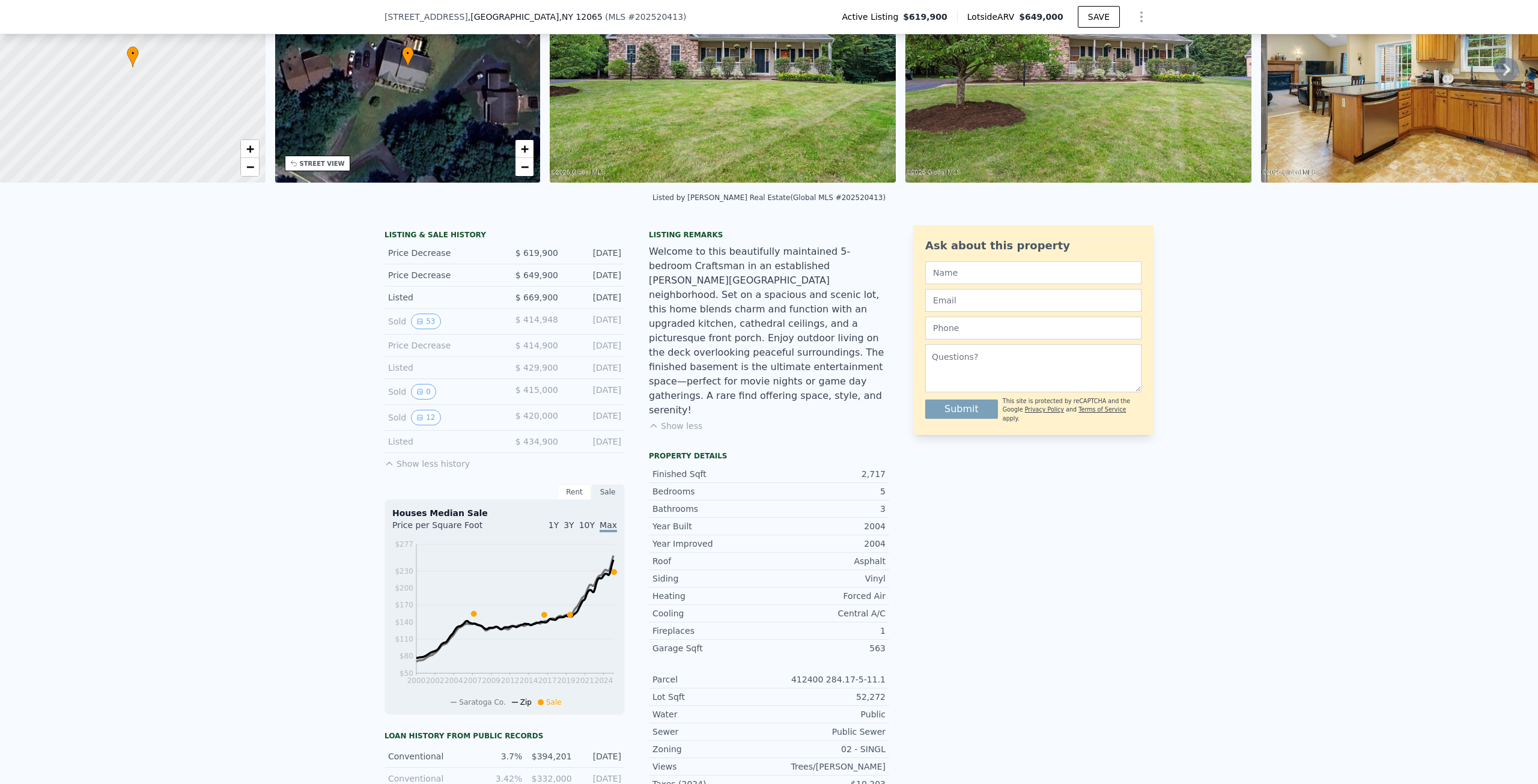
click at [429, 399] on div "Sold 0" at bounding box center [441, 391] width 107 height 16
click at [421, 399] on button "0" at bounding box center [424, 391] width 25 height 16
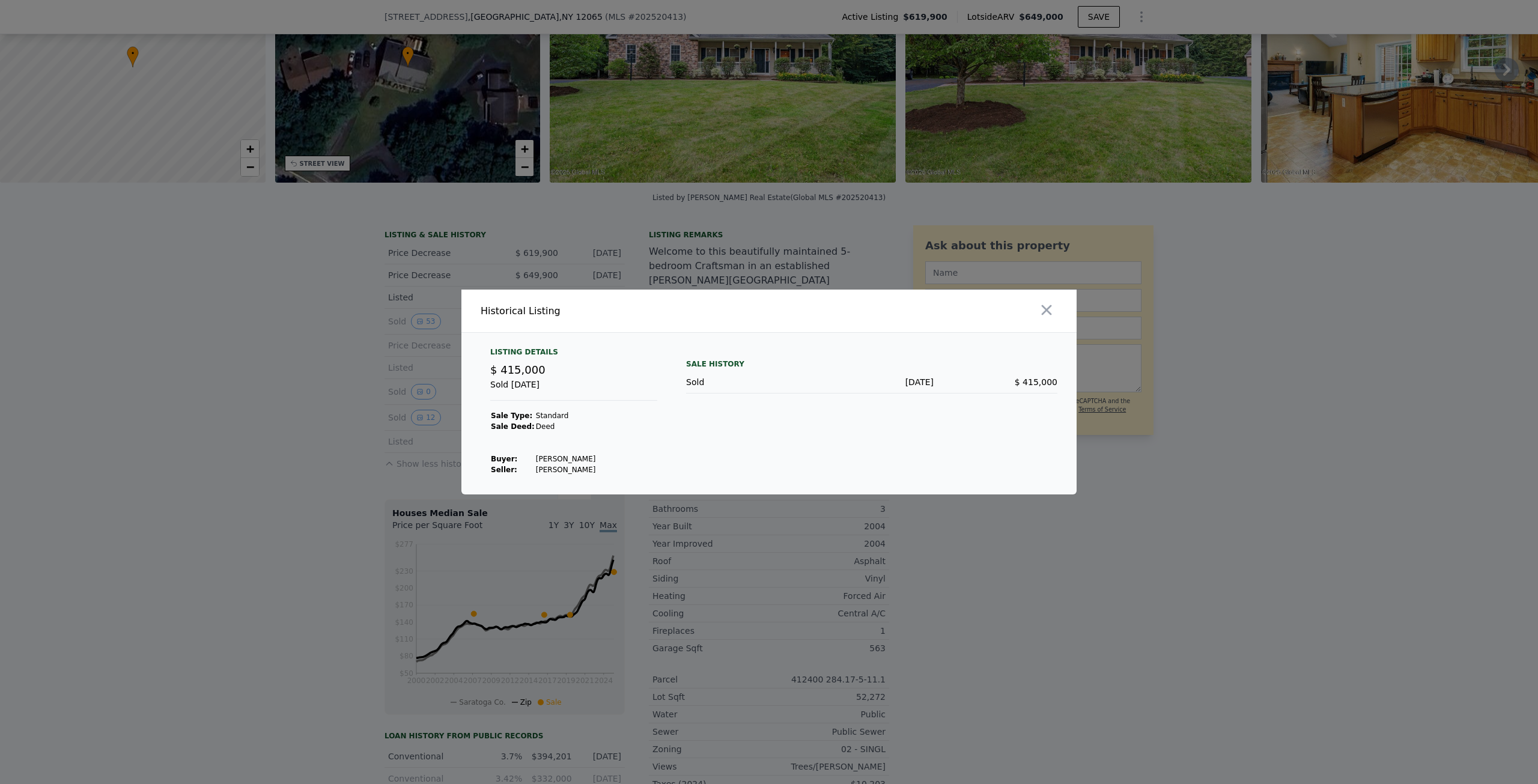
click at [346, 376] on div at bounding box center [769, 392] width 1538 height 784
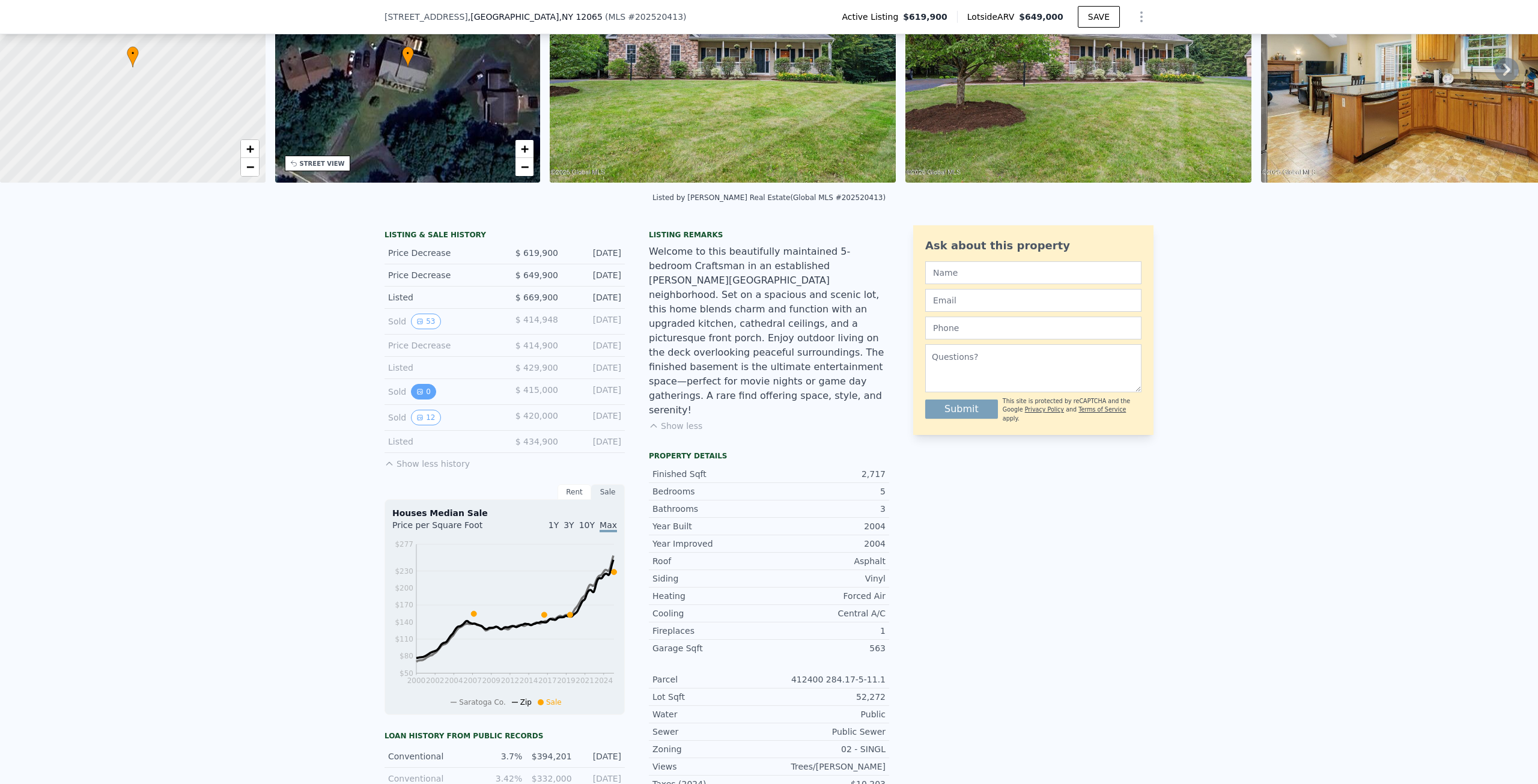
click at [418, 399] on button "0" at bounding box center [424, 391] width 25 height 16
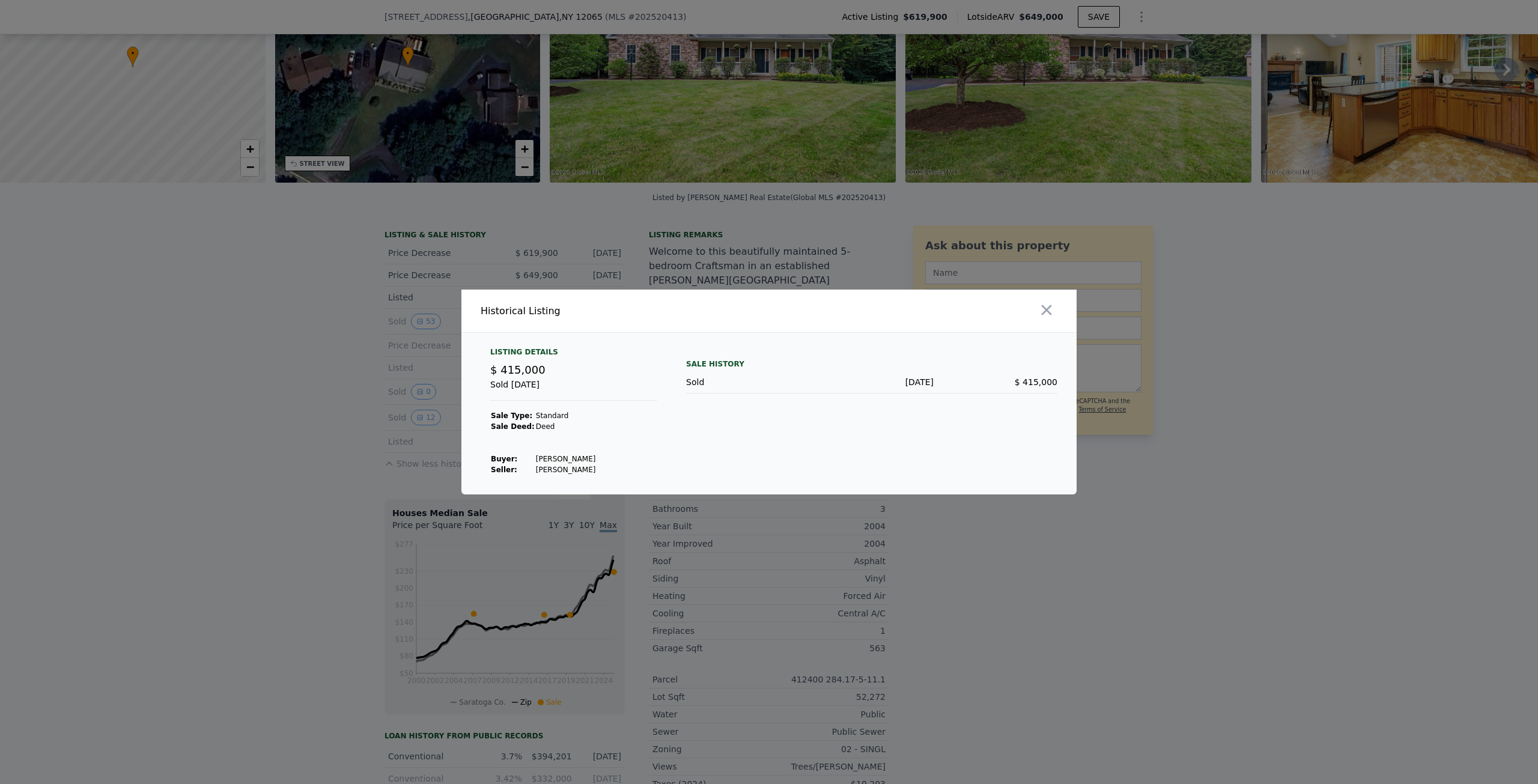
click at [278, 424] on div at bounding box center [769, 392] width 1538 height 784
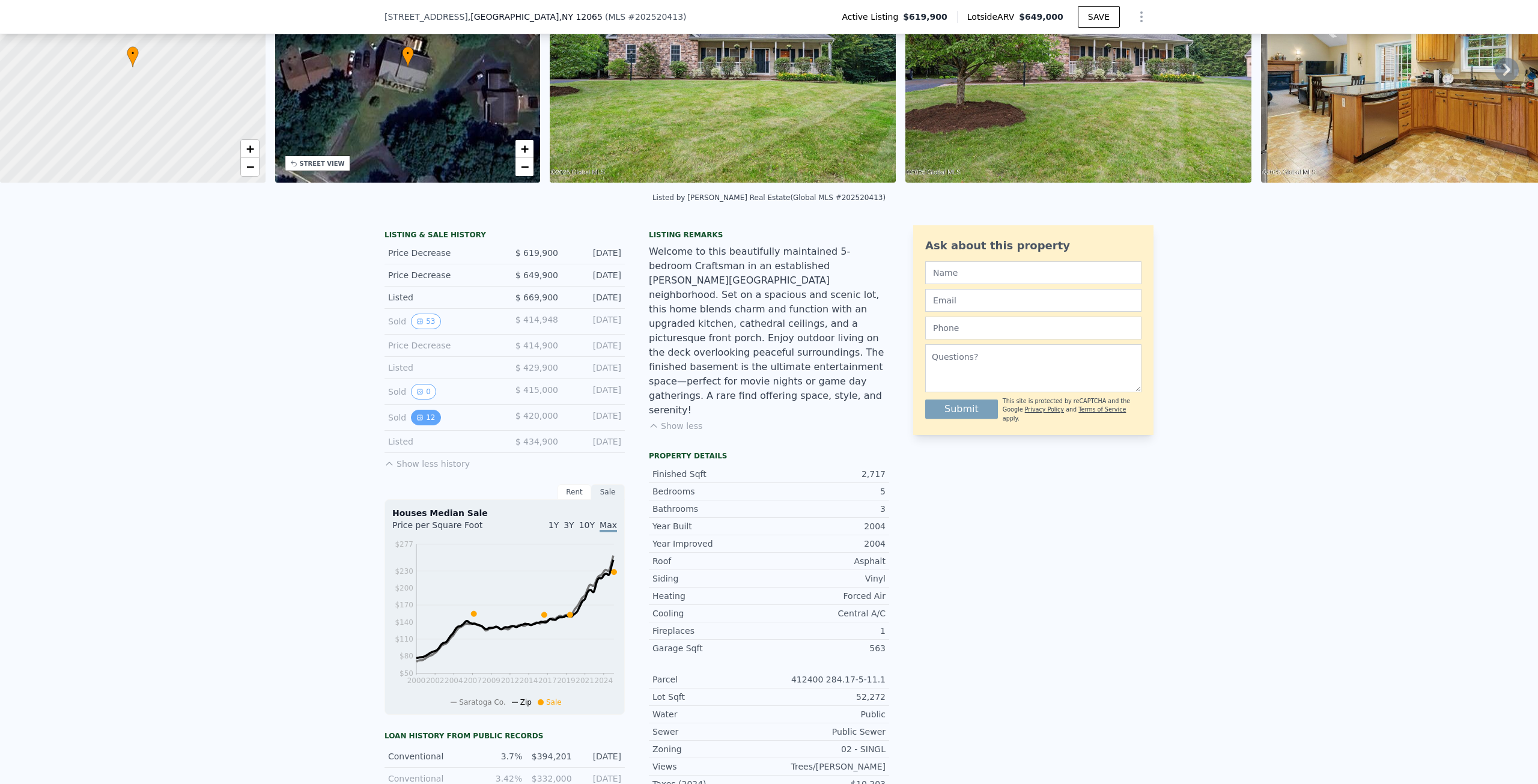
click at [427, 421] on button "12" at bounding box center [425, 417] width 29 height 16
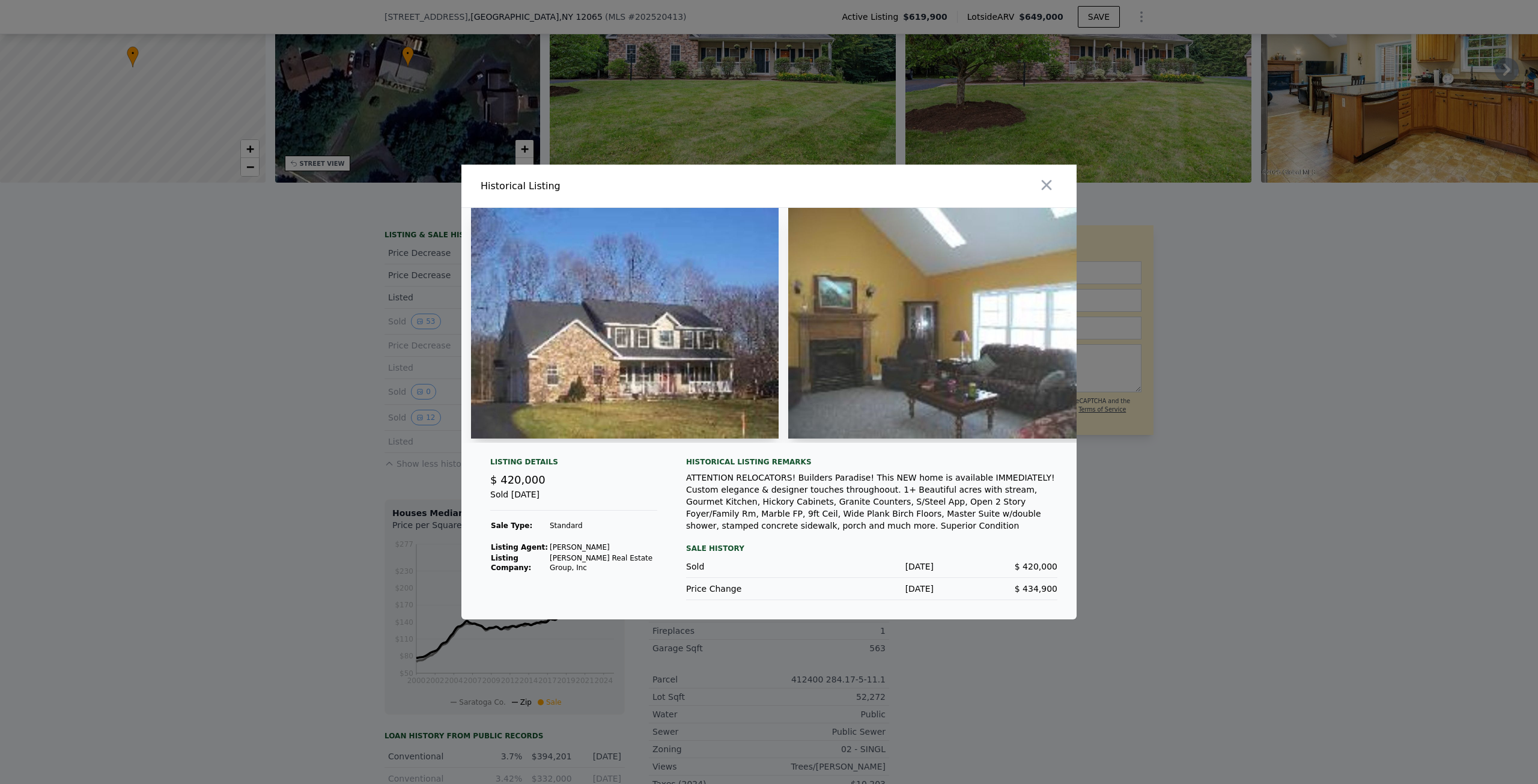
click at [302, 489] on div at bounding box center [769, 392] width 1538 height 784
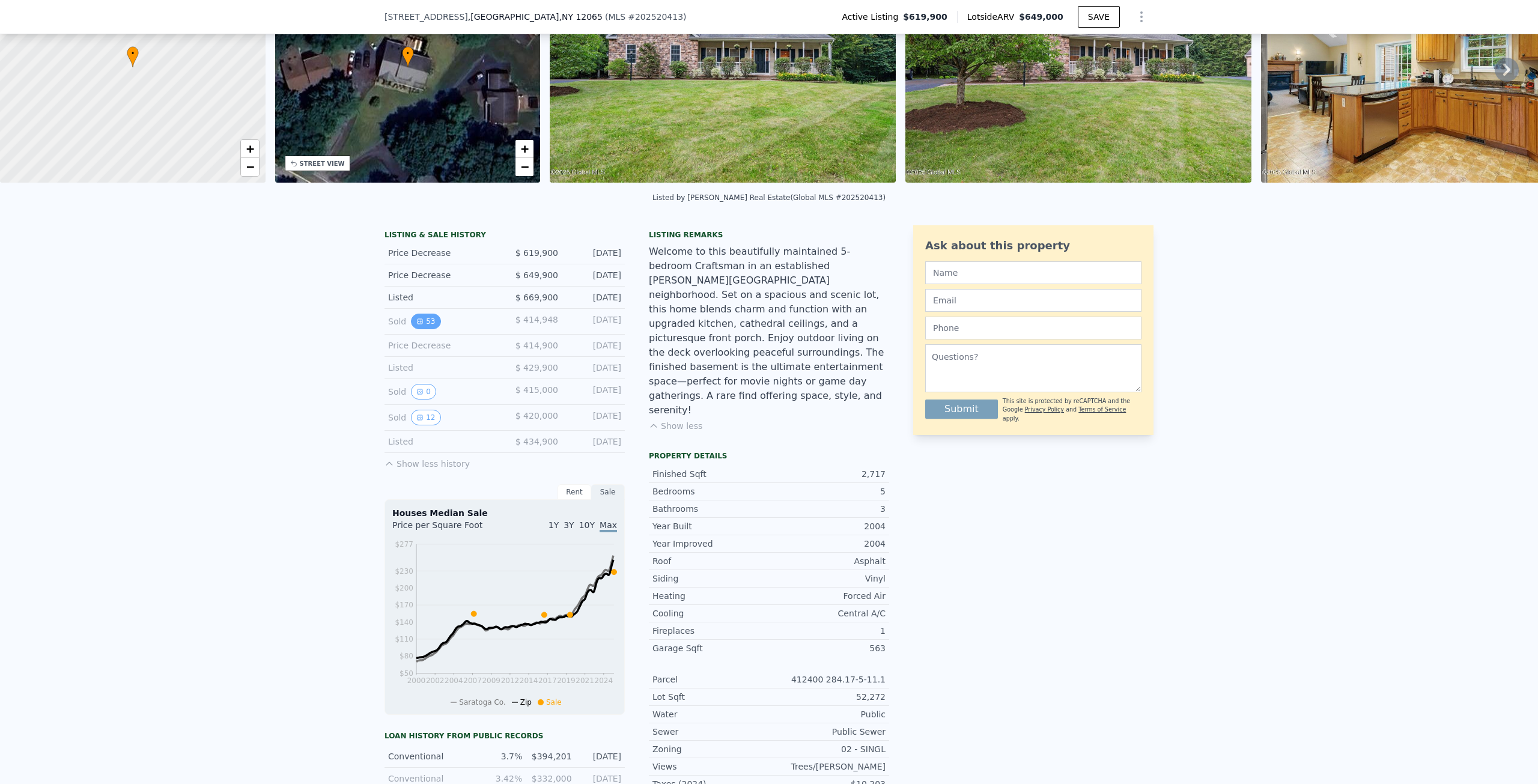
click at [430, 329] on button "53" at bounding box center [425, 321] width 29 height 16
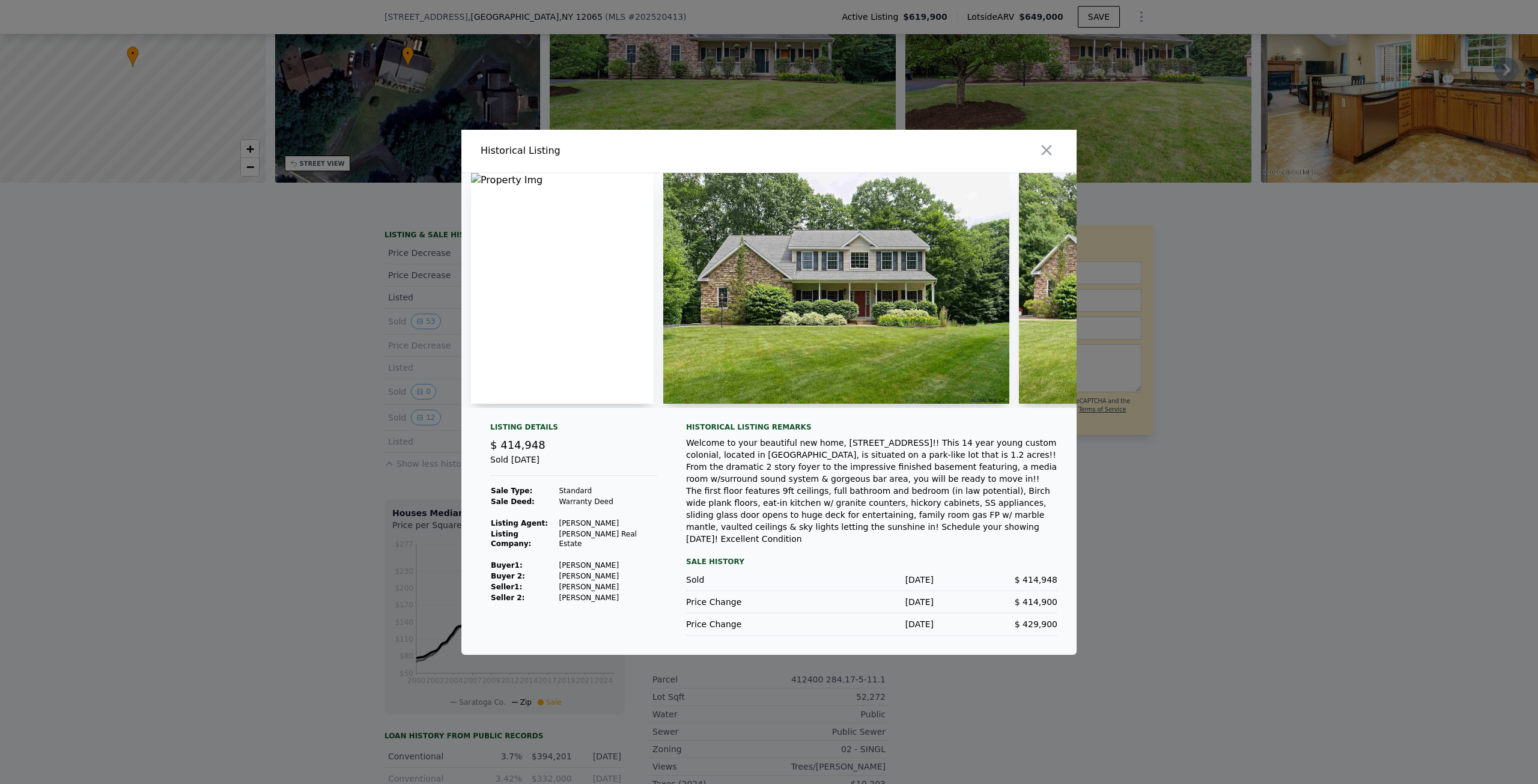
click at [294, 391] on div at bounding box center [769, 392] width 1538 height 784
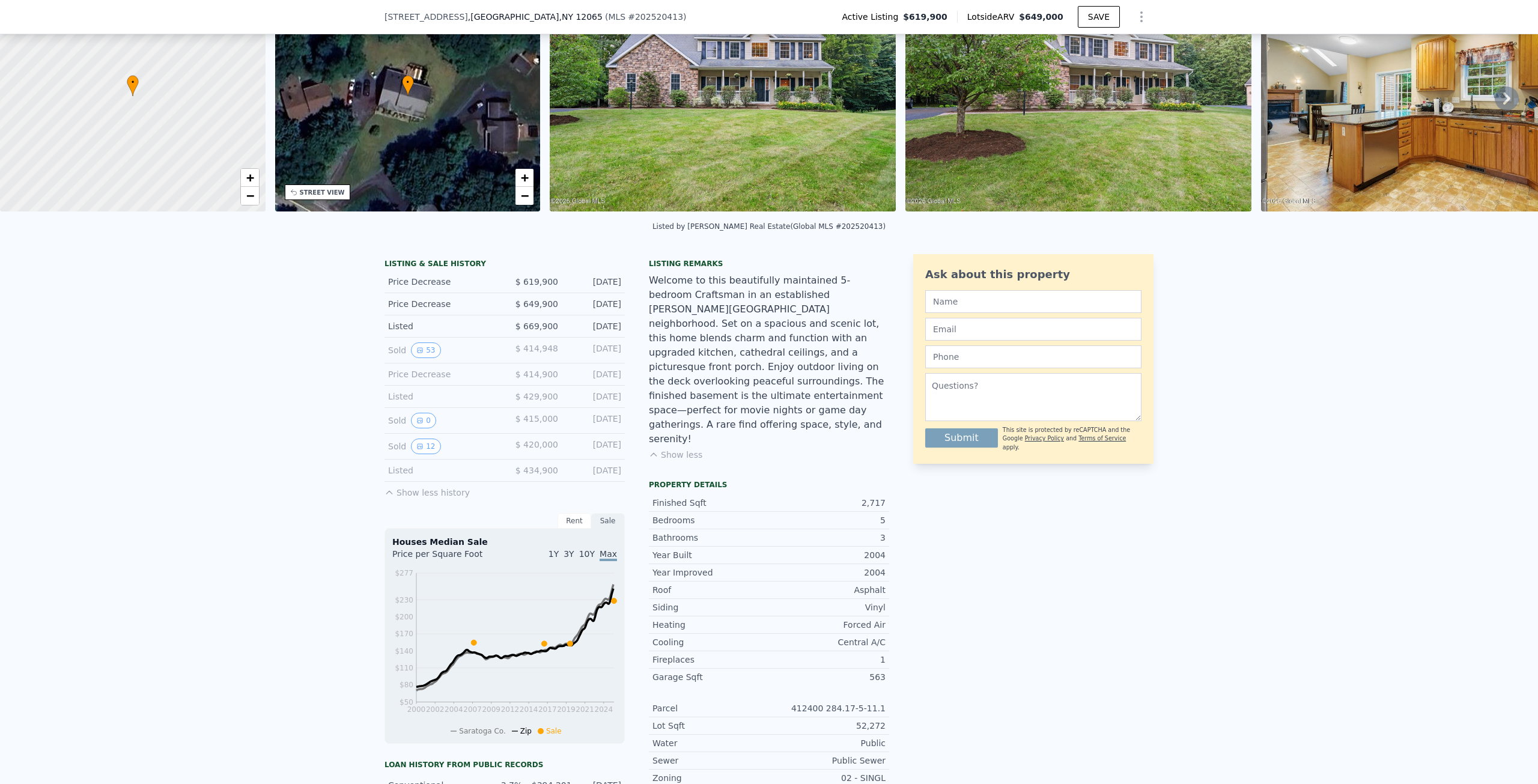
scroll to position [4, 0]
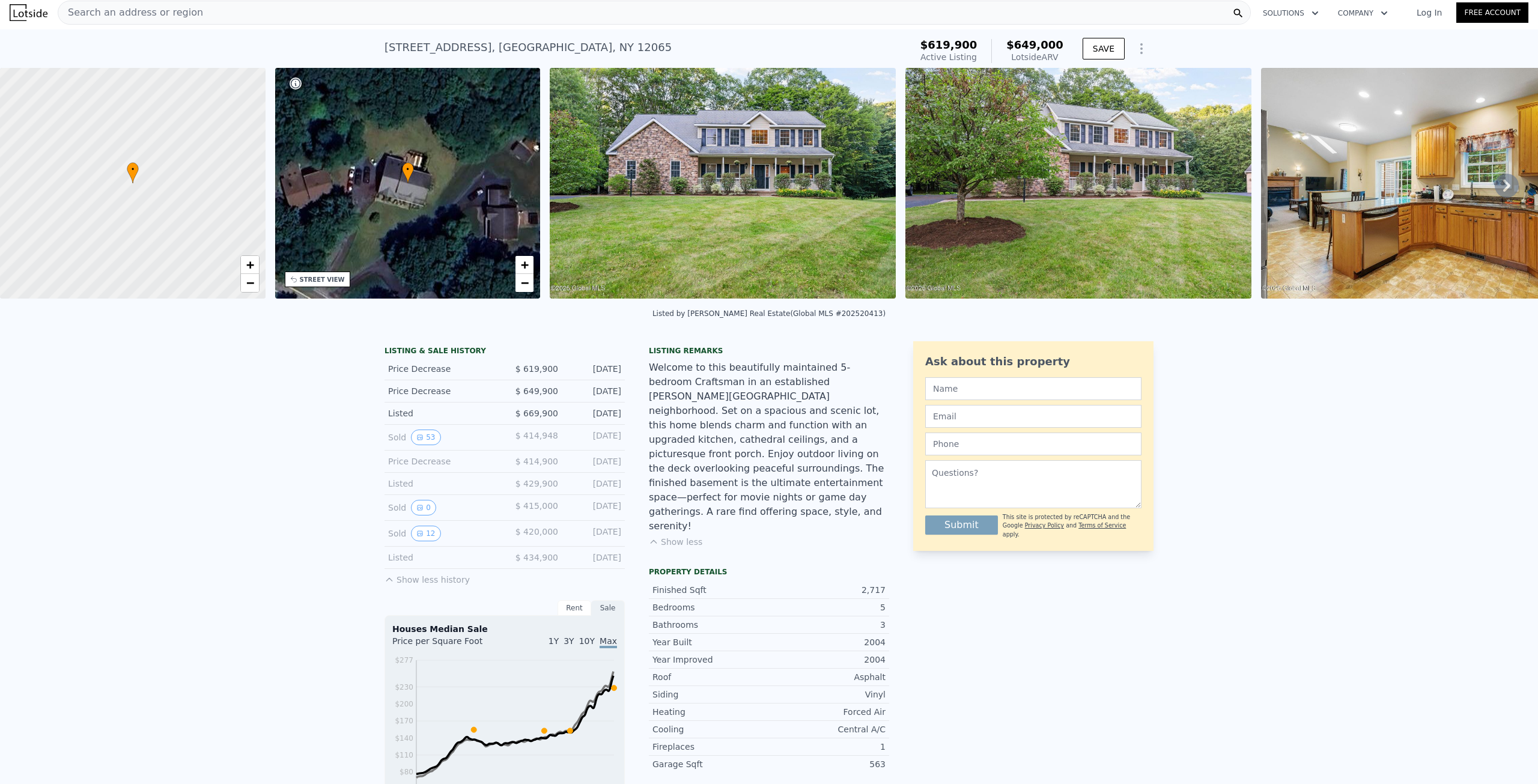
click at [153, 468] on div "LISTING & SALE HISTORY Price Decrease $ 619,900 [DATE] Price Decrease $ 649,900…" at bounding box center [769, 721] width 1538 height 780
